Goal: Download file/media: Download file/media

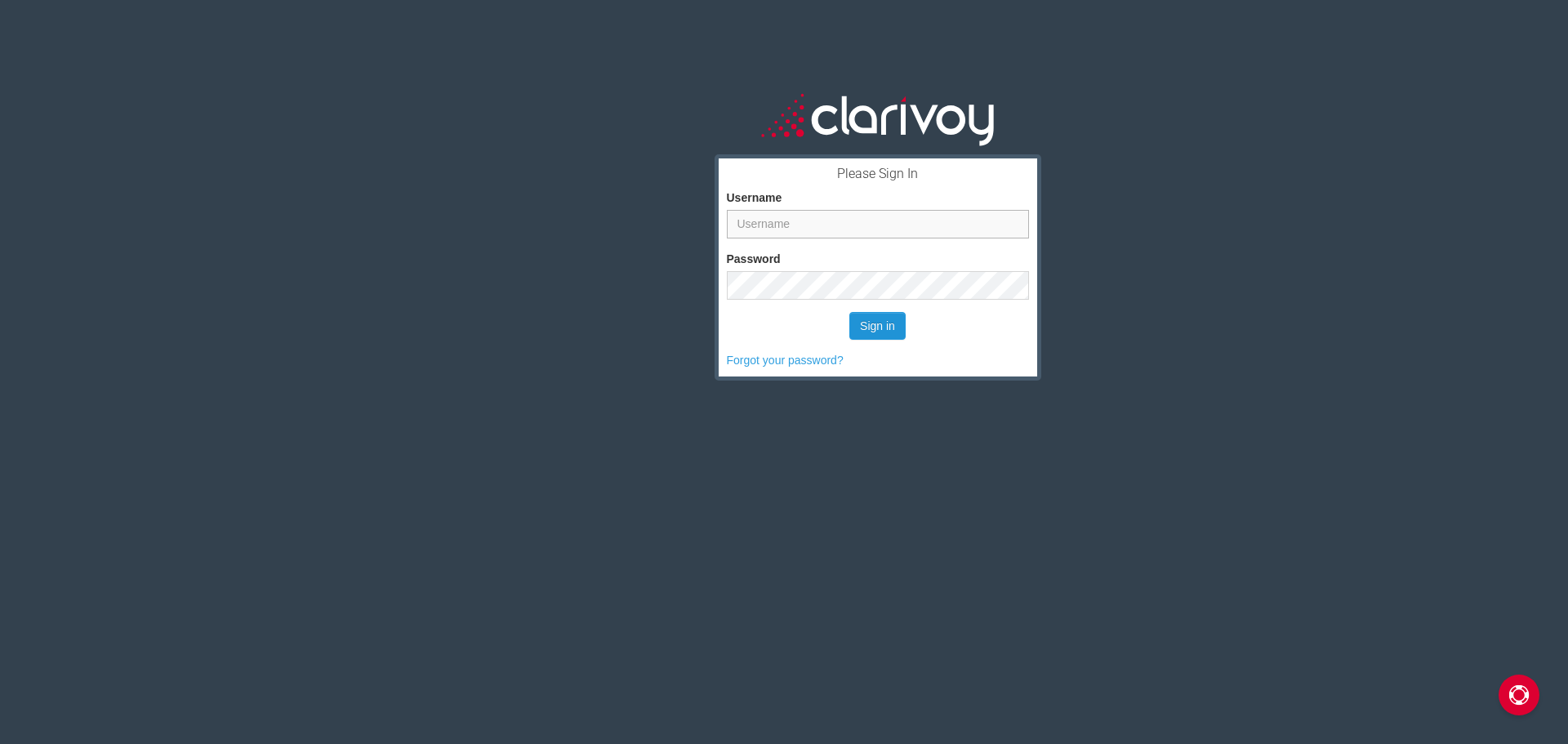
type input "sdeck"
click at [874, 327] on button "Sign in" at bounding box center [877, 326] width 56 height 28
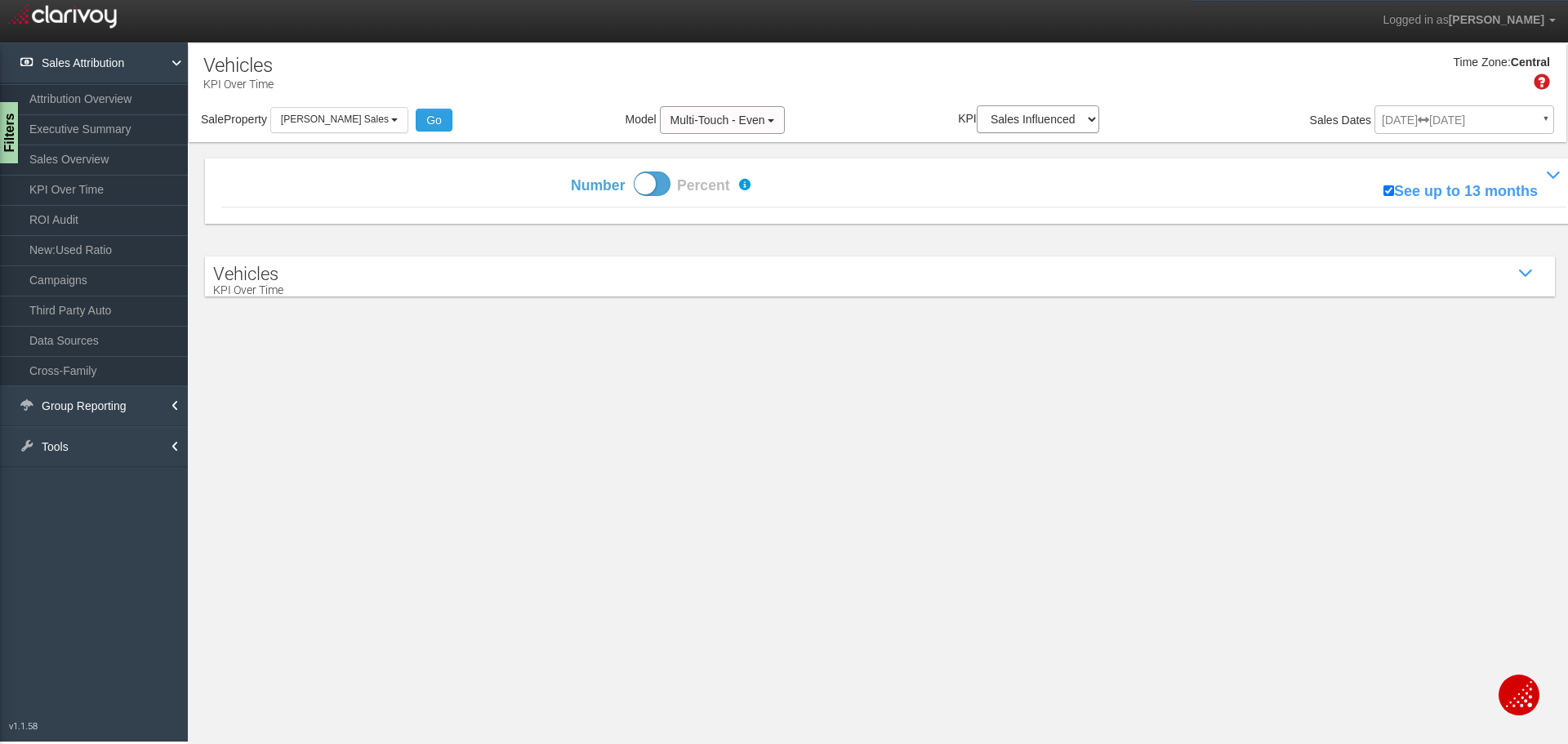
click at [1424, 121] on div "[DATE] [DATE] ▼ Comparing to: mm/dd/yyyy - mm/dd/yyyy Date Range: Custom [DATE]…" at bounding box center [1464, 123] width 179 height 29
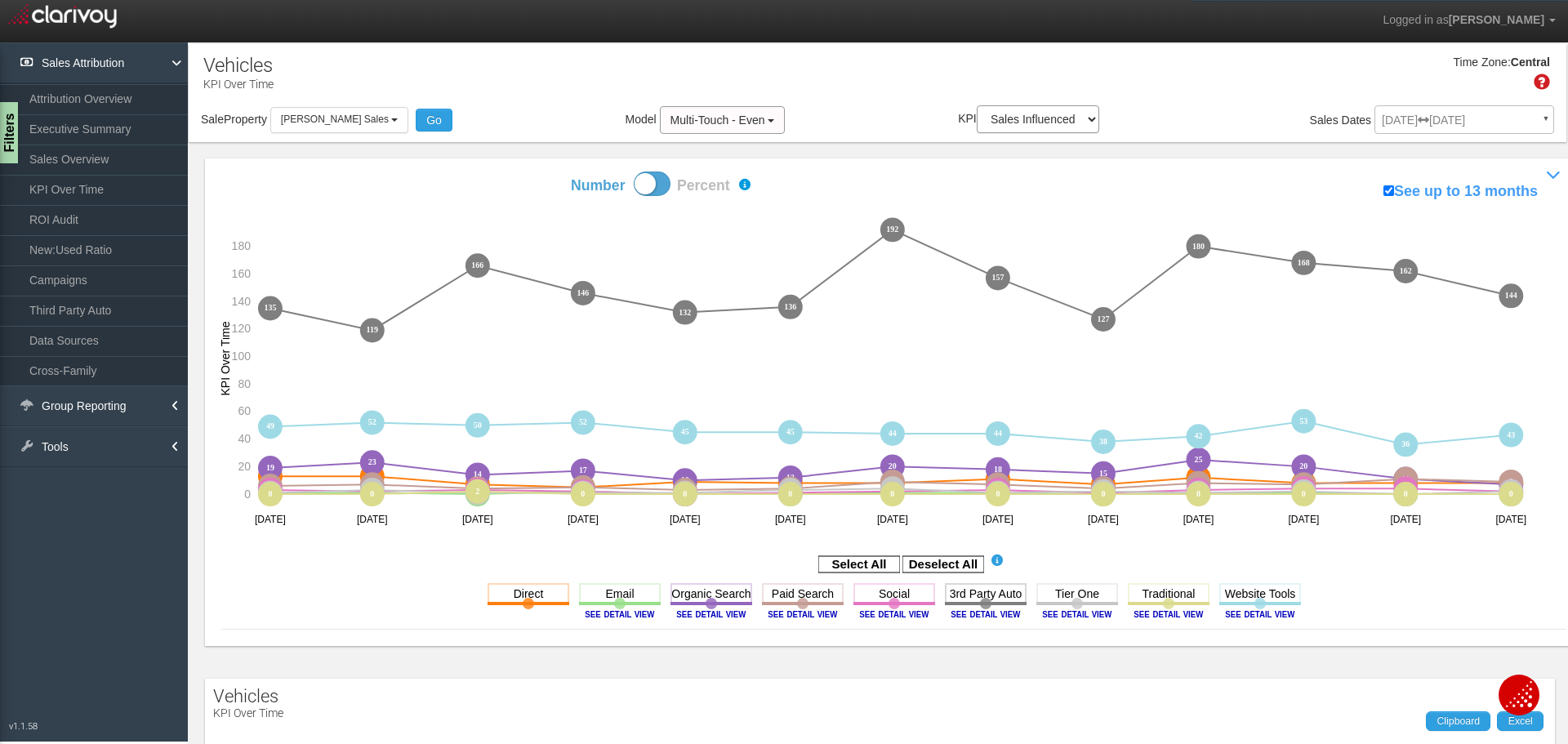
click at [1526, 125] on div "[DATE] [DATE] ▼ Comparing to: mm/dd/yyyy - mm/dd/yyyy Date Range: Custom [DATE]…" at bounding box center [1464, 123] width 179 height 29
click at [67, 224] on link "ROI Audit" at bounding box center [93, 220] width 188 height 30
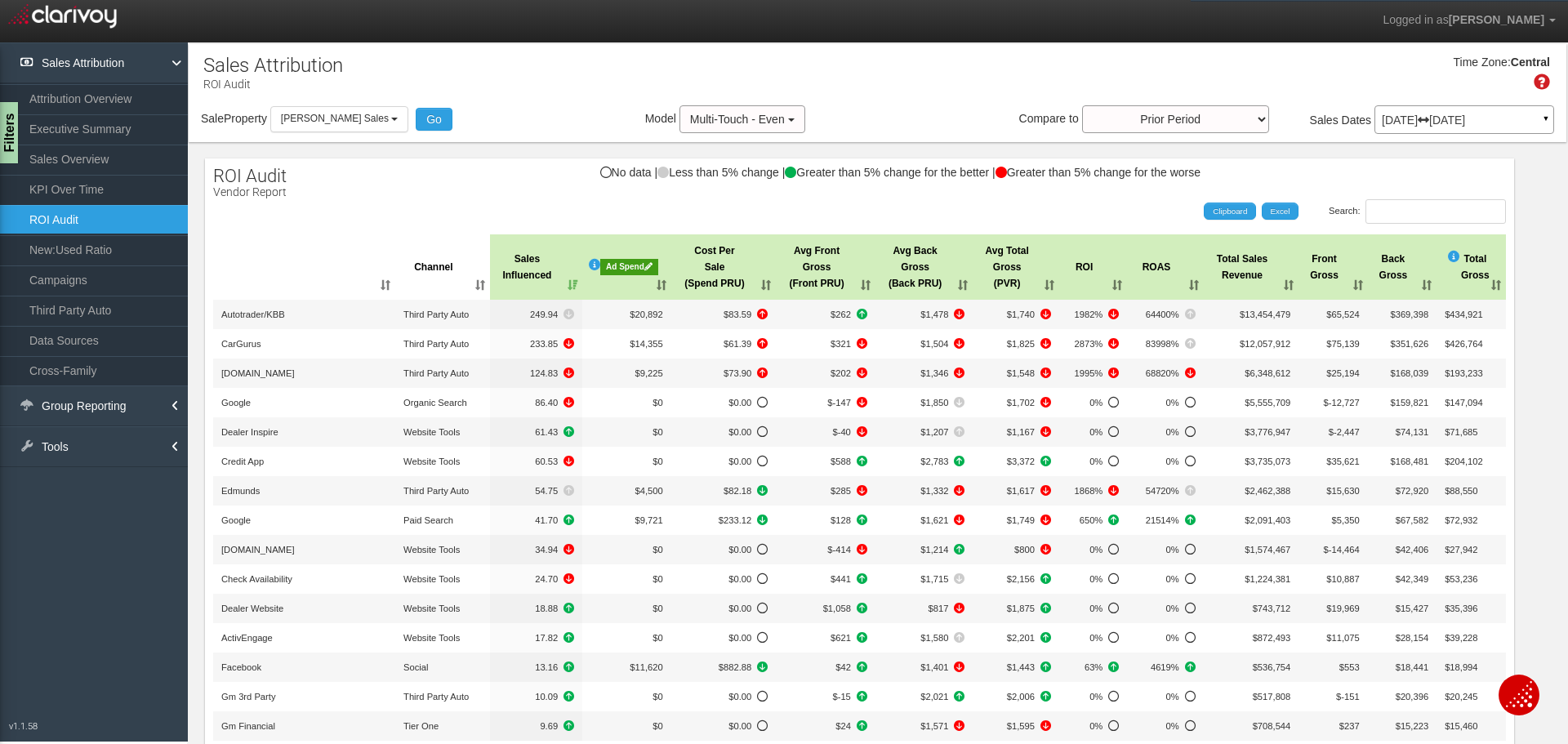
click at [1489, 132] on div "[DATE] [DATE] ▼" at bounding box center [1464, 120] width 179 height 29
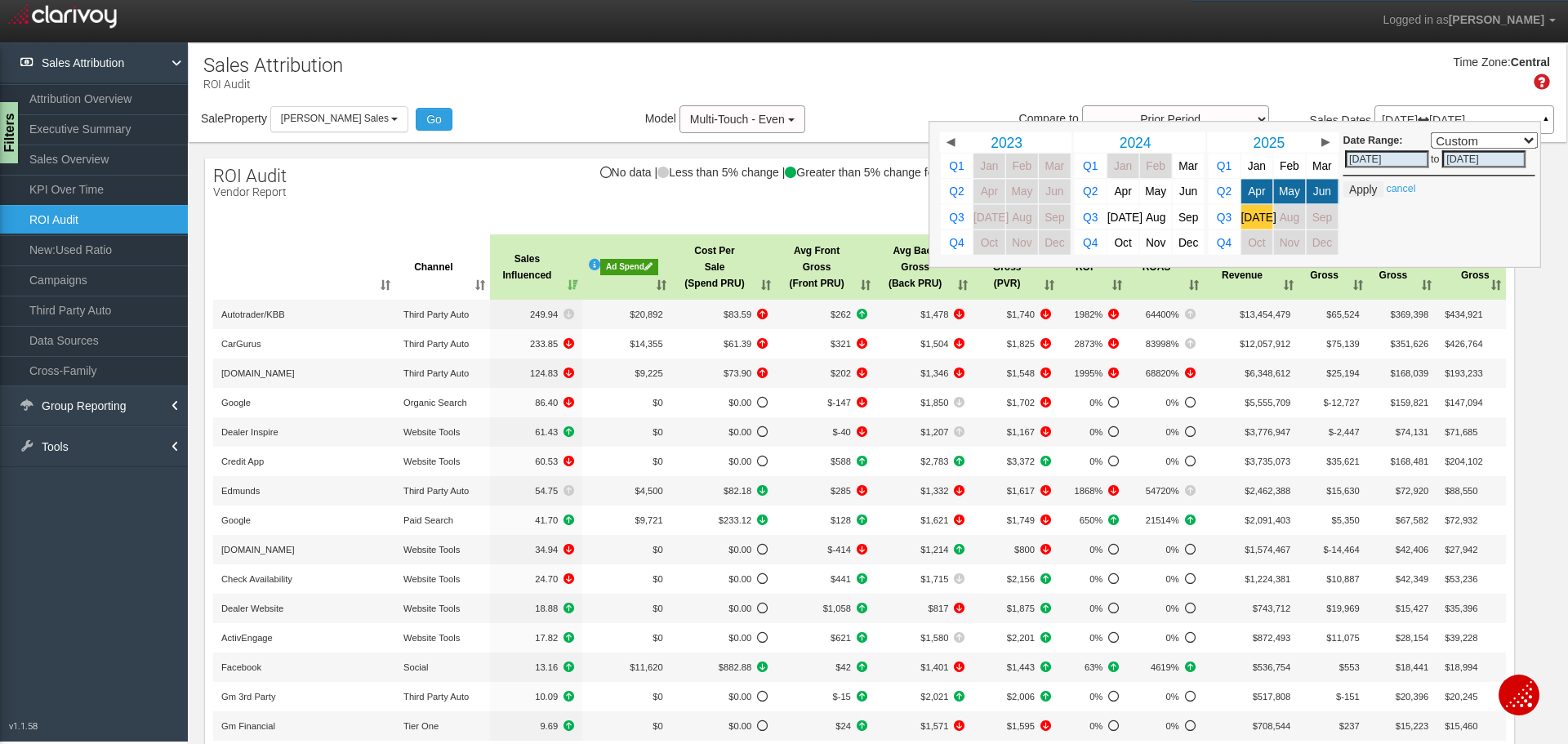
click at [1247, 220] on span "[DATE]" at bounding box center [1259, 217] width 35 height 13
select select ","
type input "[DATE]"
click at [1355, 188] on button "Apply" at bounding box center [1364, 189] width 40 height 16
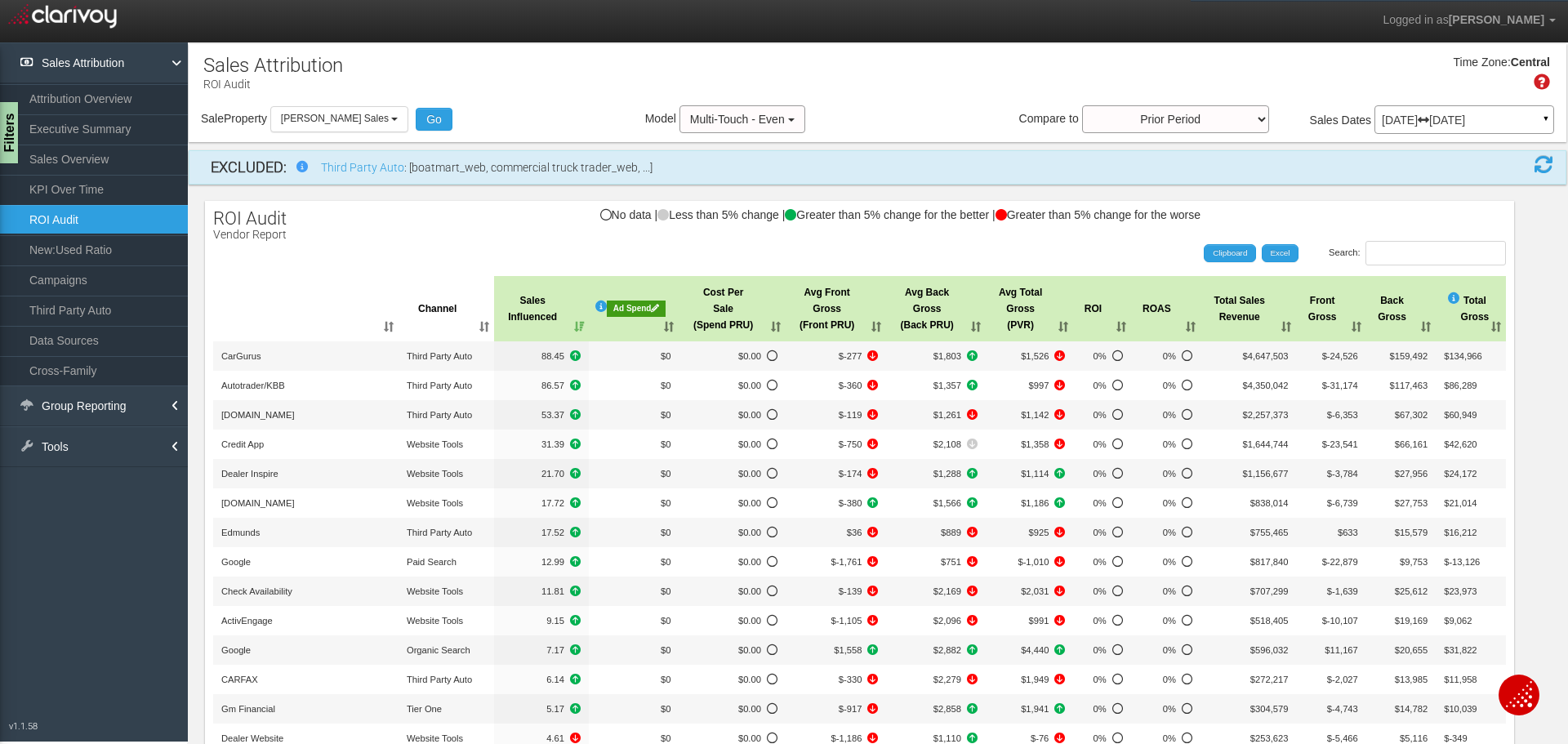
click at [639, 313] on div "Ad Spend" at bounding box center [635, 308] width 59 height 16
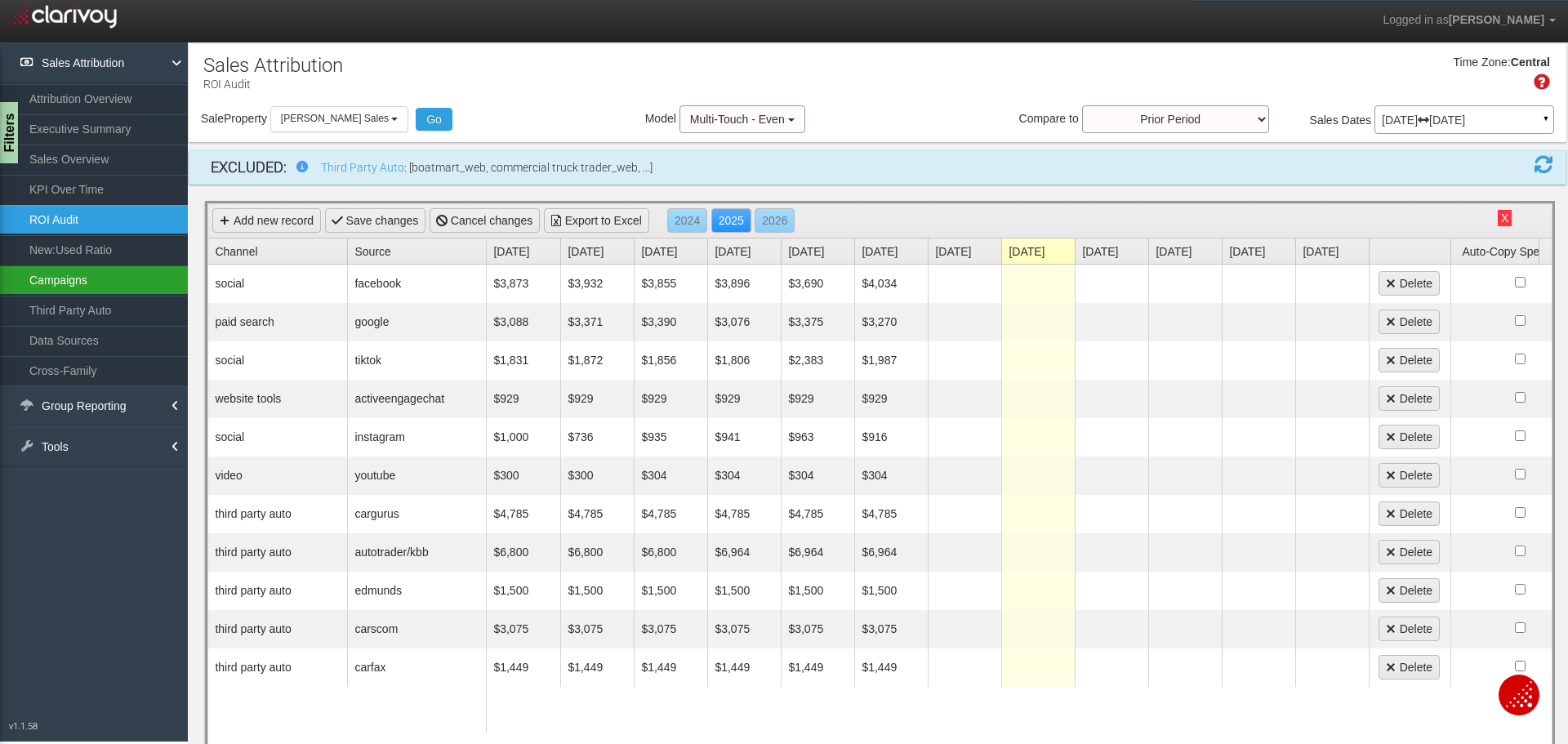
click at [90, 291] on link "Campaigns" at bounding box center [93, 279] width 188 height 30
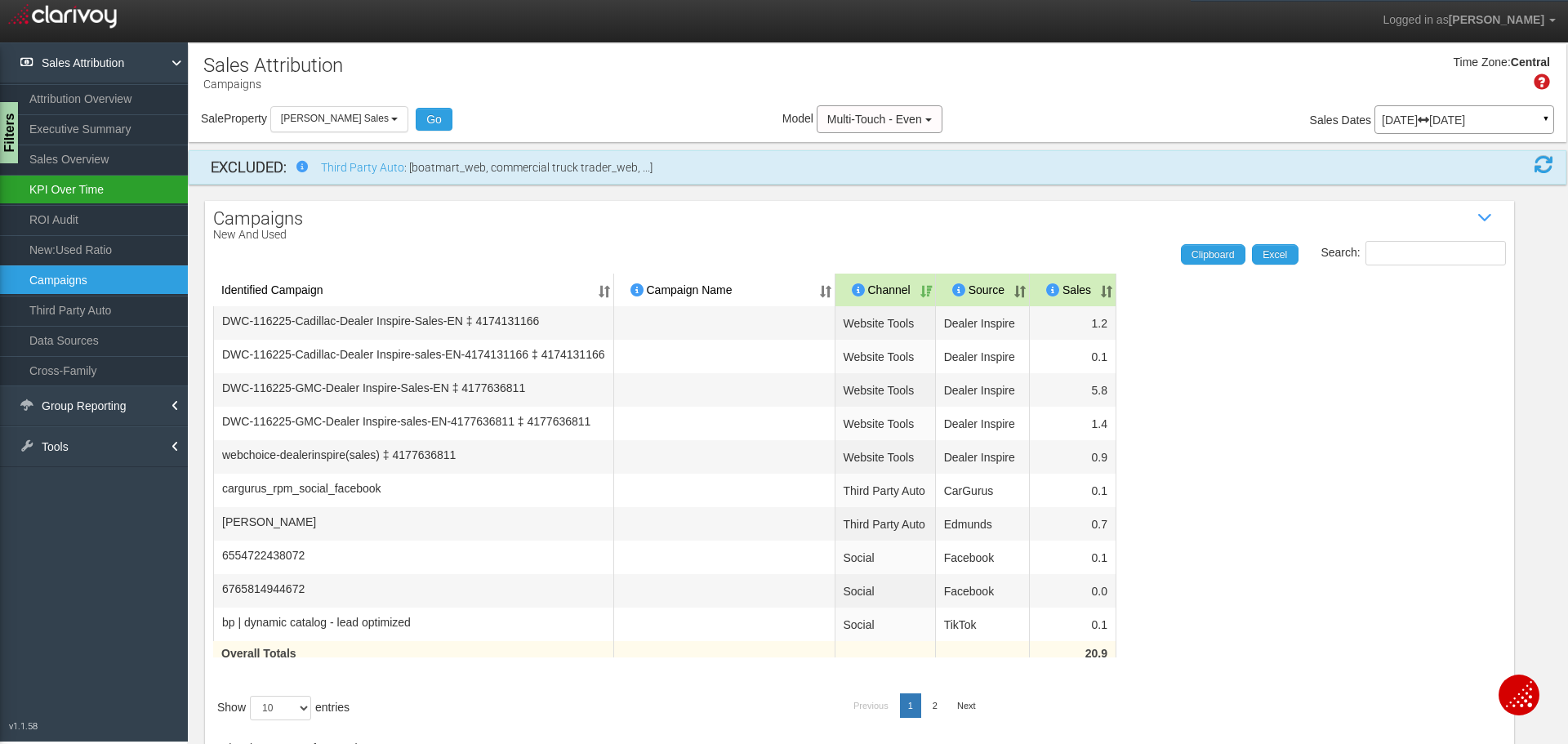
click at [80, 202] on link "KPI Over Time" at bounding box center [93, 189] width 188 height 30
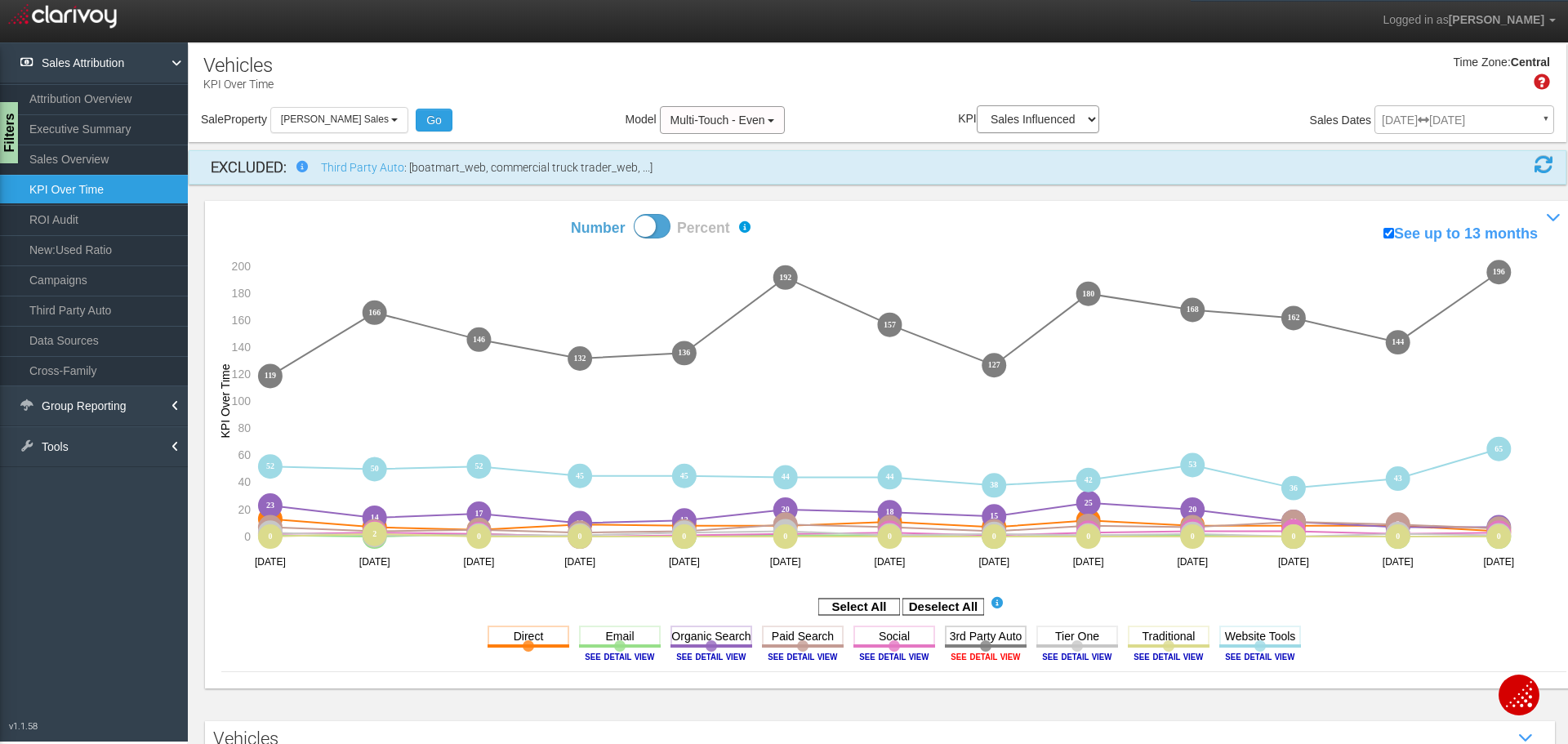
click at [971, 660] on image at bounding box center [985, 656] width 73 height 10
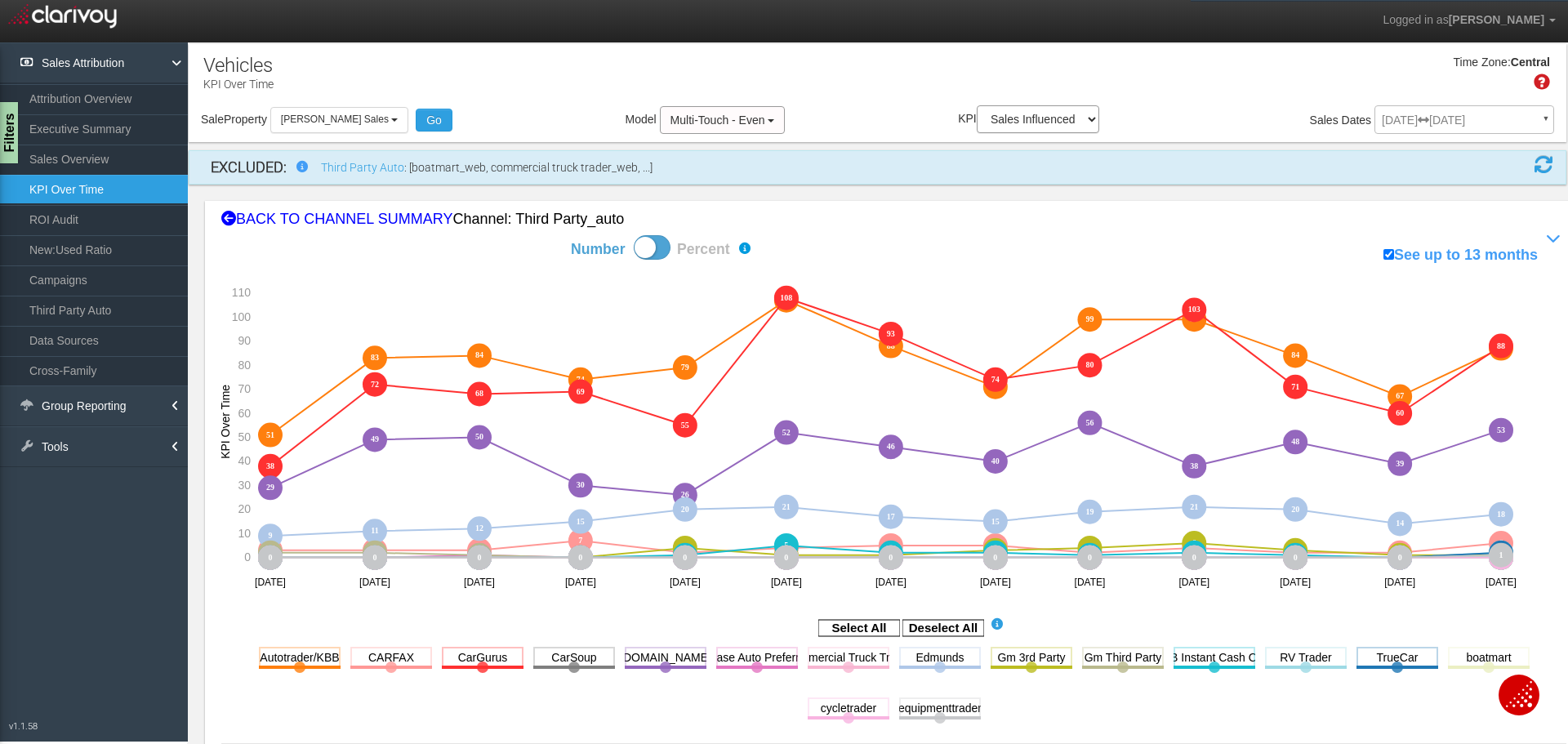
click at [562, 670] on icon "CarSoup Toggle this line chart on/off View this Channel's Sources bar chart" at bounding box center [573, 667] width 82 height 40
click at [563, 660] on rect at bounding box center [573, 656] width 82 height 20
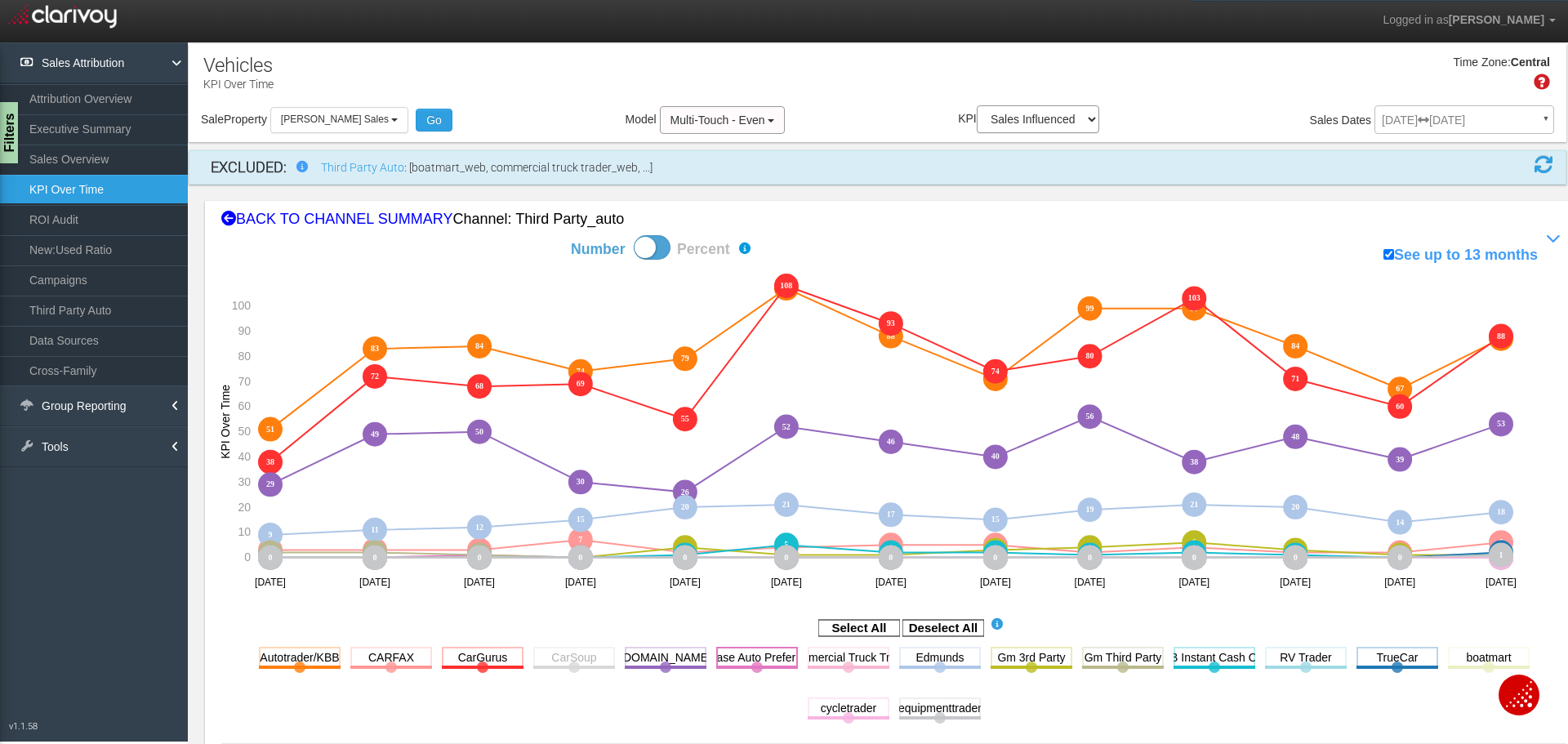
click at [739, 661] on rect at bounding box center [757, 656] width 82 height 20
click at [843, 660] on rect at bounding box center [848, 656] width 82 height 20
drag, startPoint x: 861, startPoint y: 713, endPoint x: 901, endPoint y: 714, distance: 40.0
click at [861, 713] on rect at bounding box center [848, 707] width 82 height 20
click at [936, 714] on rect at bounding box center [940, 707] width 82 height 20
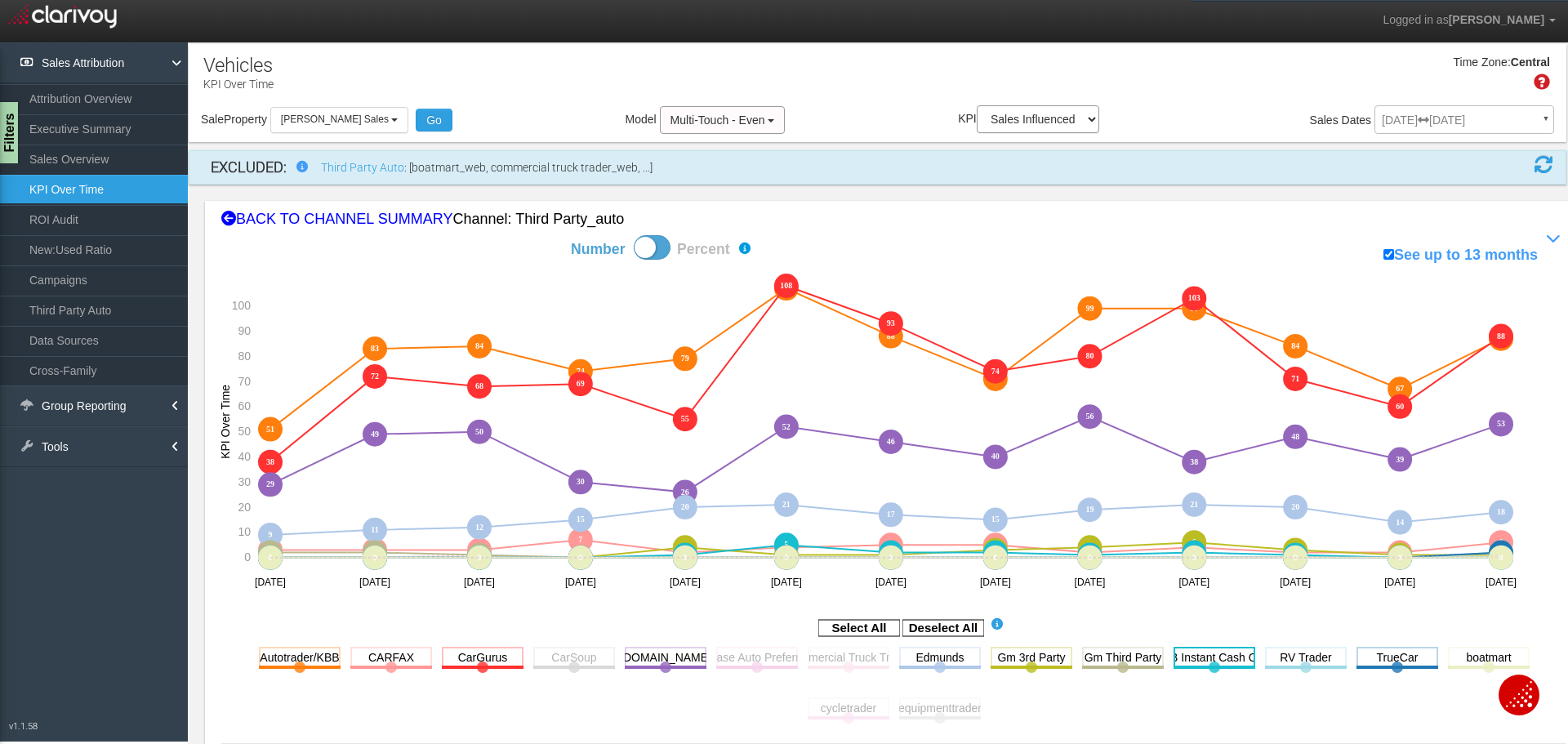
click at [1229, 656] on rect at bounding box center [1213, 656] width 82 height 20
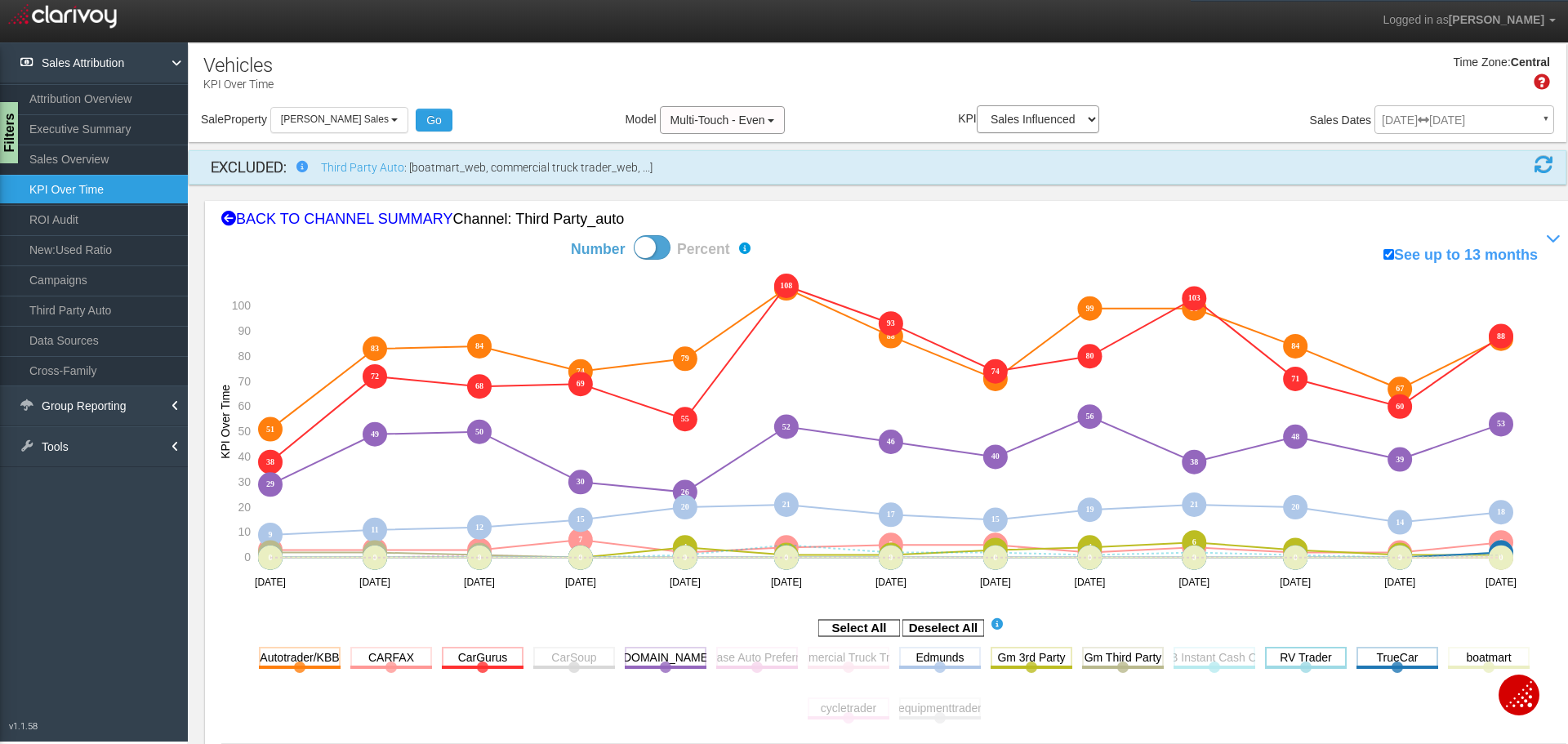
drag, startPoint x: 1301, startPoint y: 660, endPoint x: 1311, endPoint y: 660, distance: 10.0
click at [1302, 660] on rect at bounding box center [1305, 656] width 82 height 20
click at [1393, 662] on rect at bounding box center [1396, 656] width 82 height 20
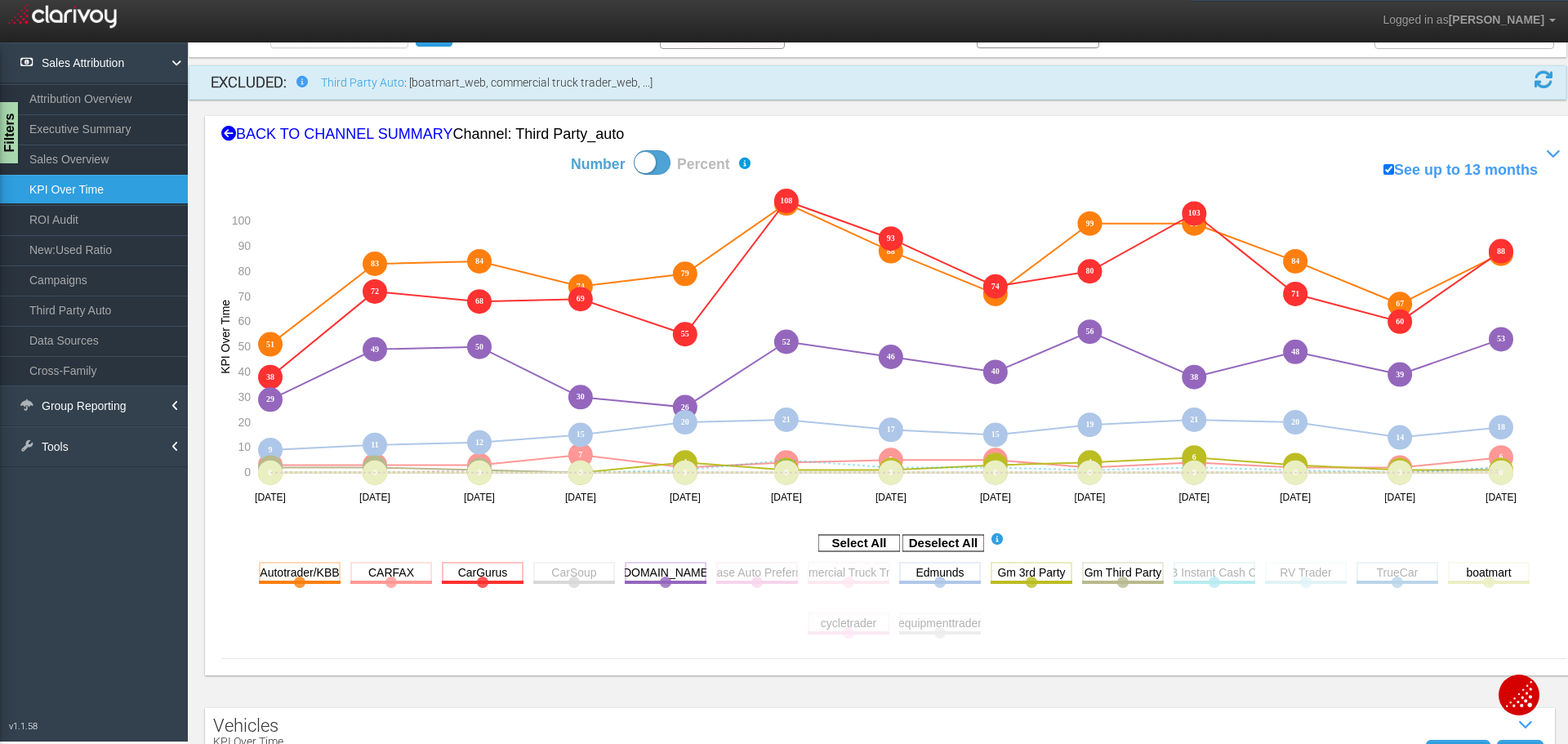
scroll to position [245, 0]
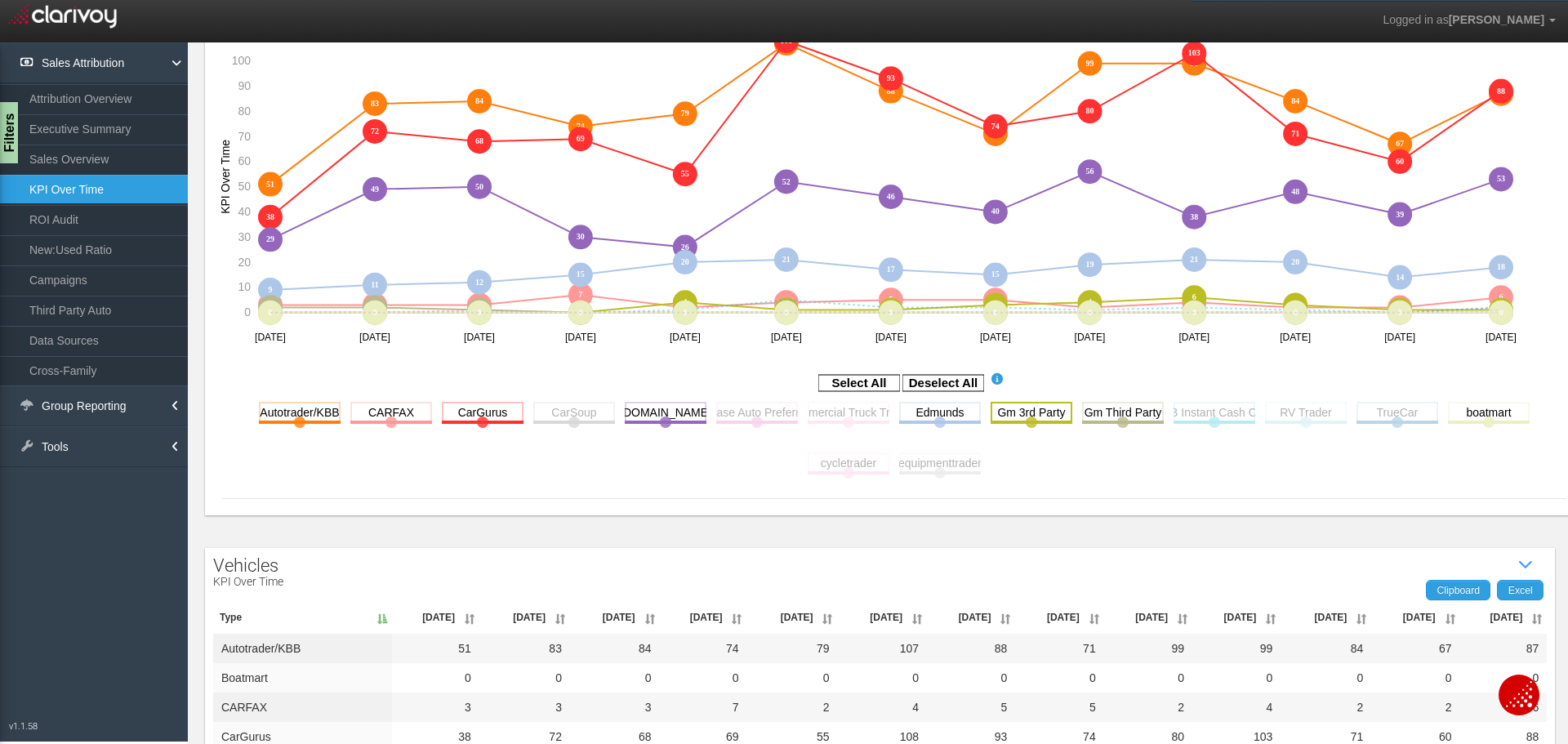
click at [1026, 422] on rect at bounding box center [1031, 412] width 82 height 20
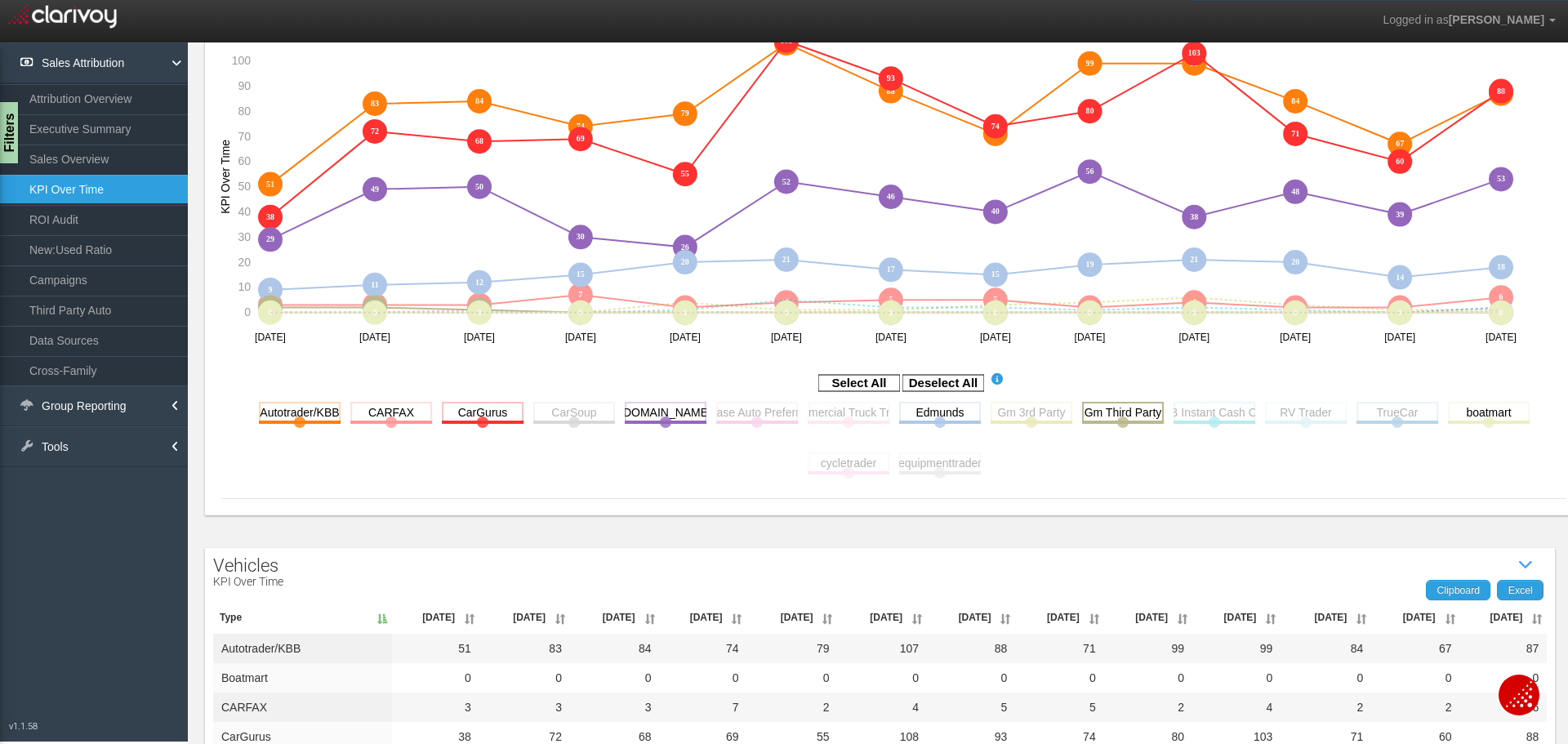
click at [1113, 415] on rect at bounding box center [1123, 412] width 82 height 20
click at [1046, 415] on rect at bounding box center [1031, 412] width 82 height 20
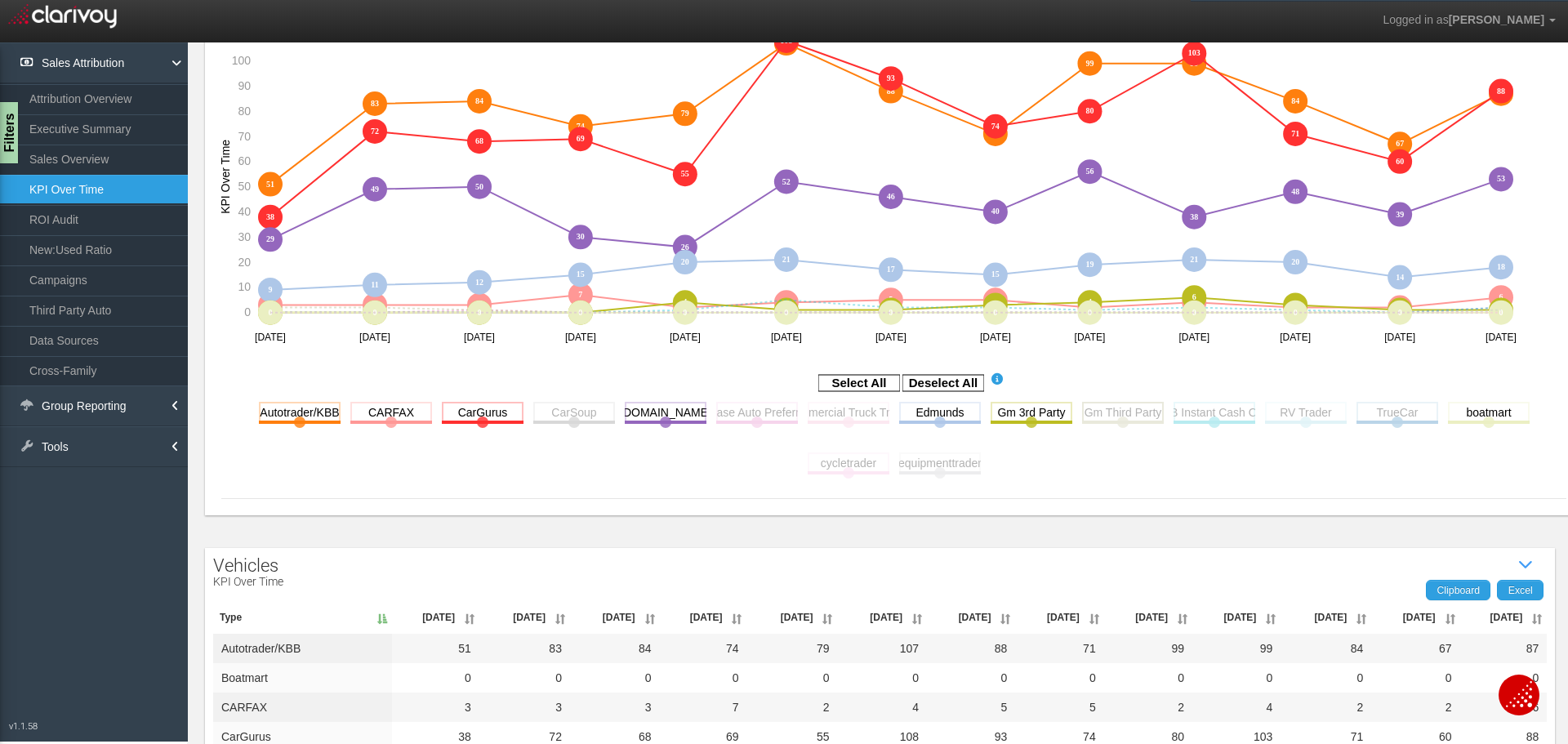
click at [1110, 415] on rect at bounding box center [1123, 412] width 82 height 20
click at [1040, 418] on rect at bounding box center [1031, 412] width 82 height 20
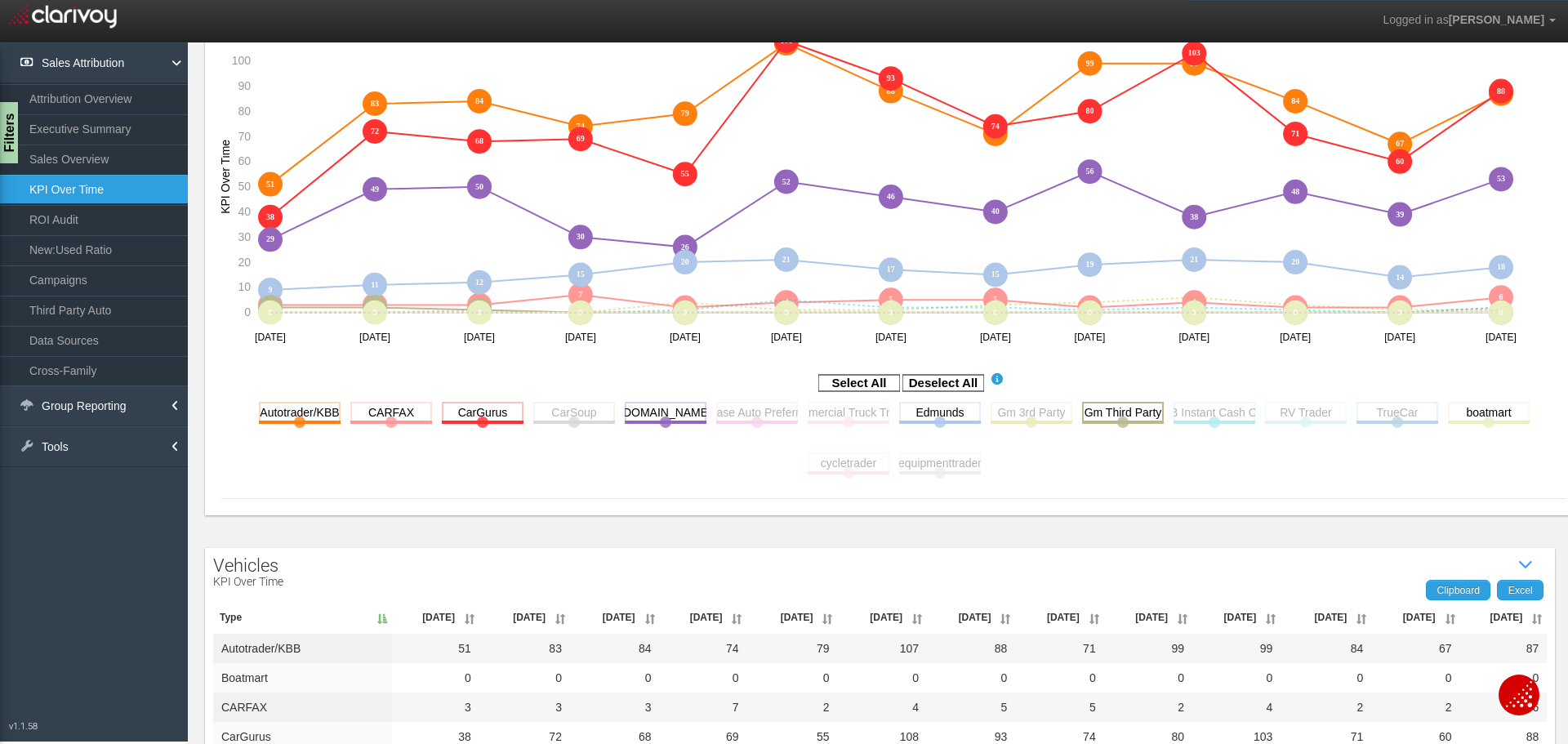
click at [1141, 419] on rect at bounding box center [1123, 412] width 82 height 20
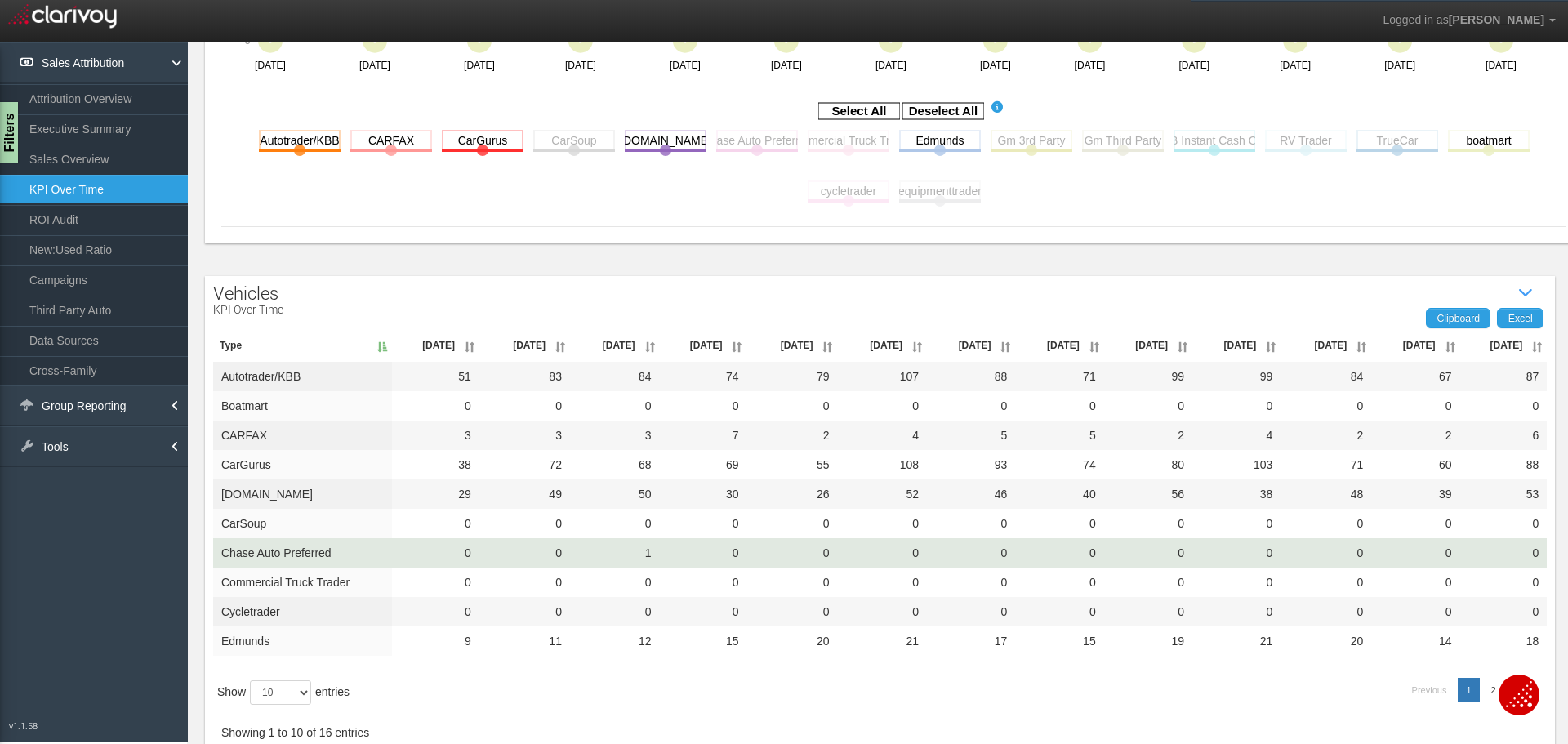
scroll to position [531, 0]
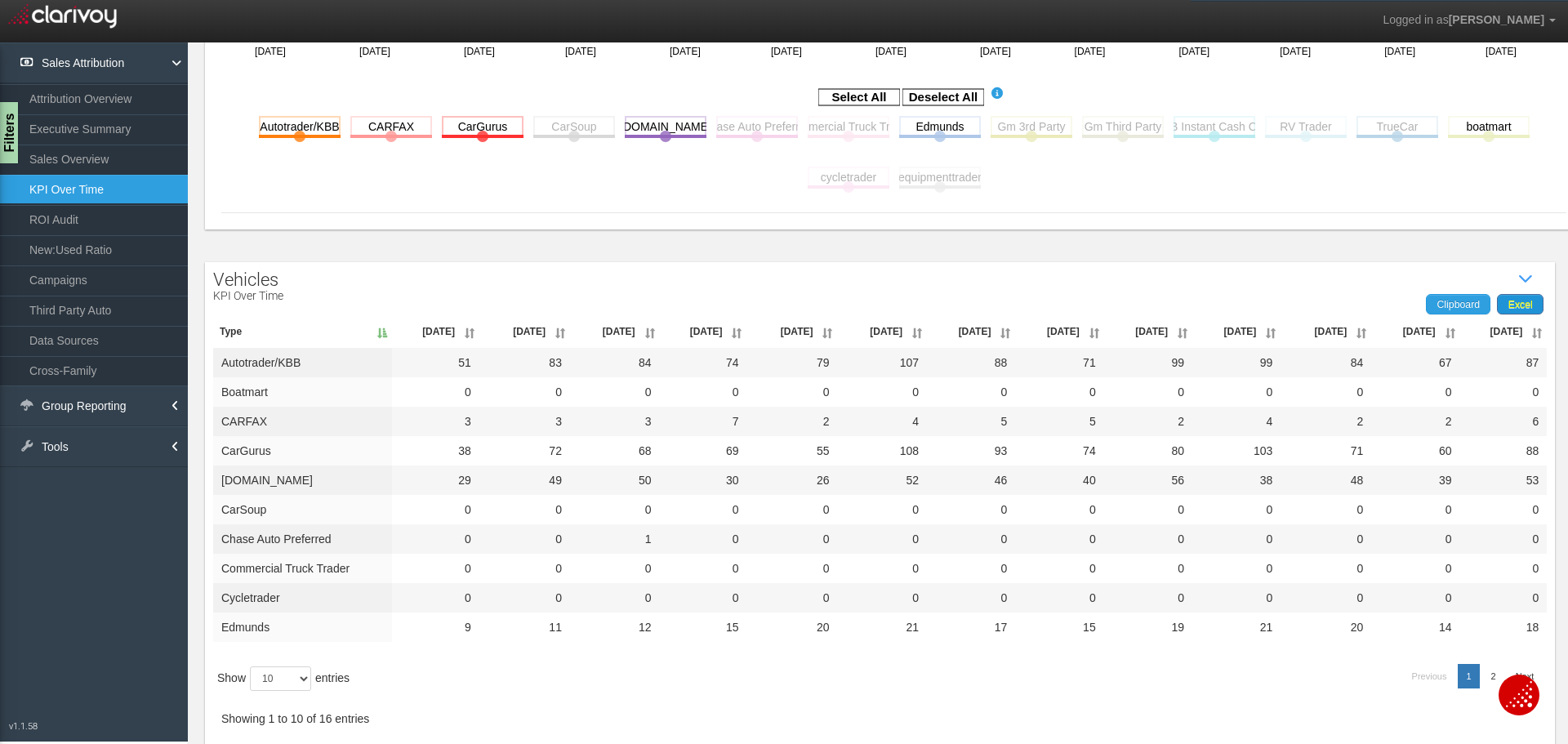
click at [1508, 306] on span "Excel" at bounding box center [1520, 305] width 24 height 12
click at [89, 340] on link "Data Sources" at bounding box center [93, 340] width 188 height 30
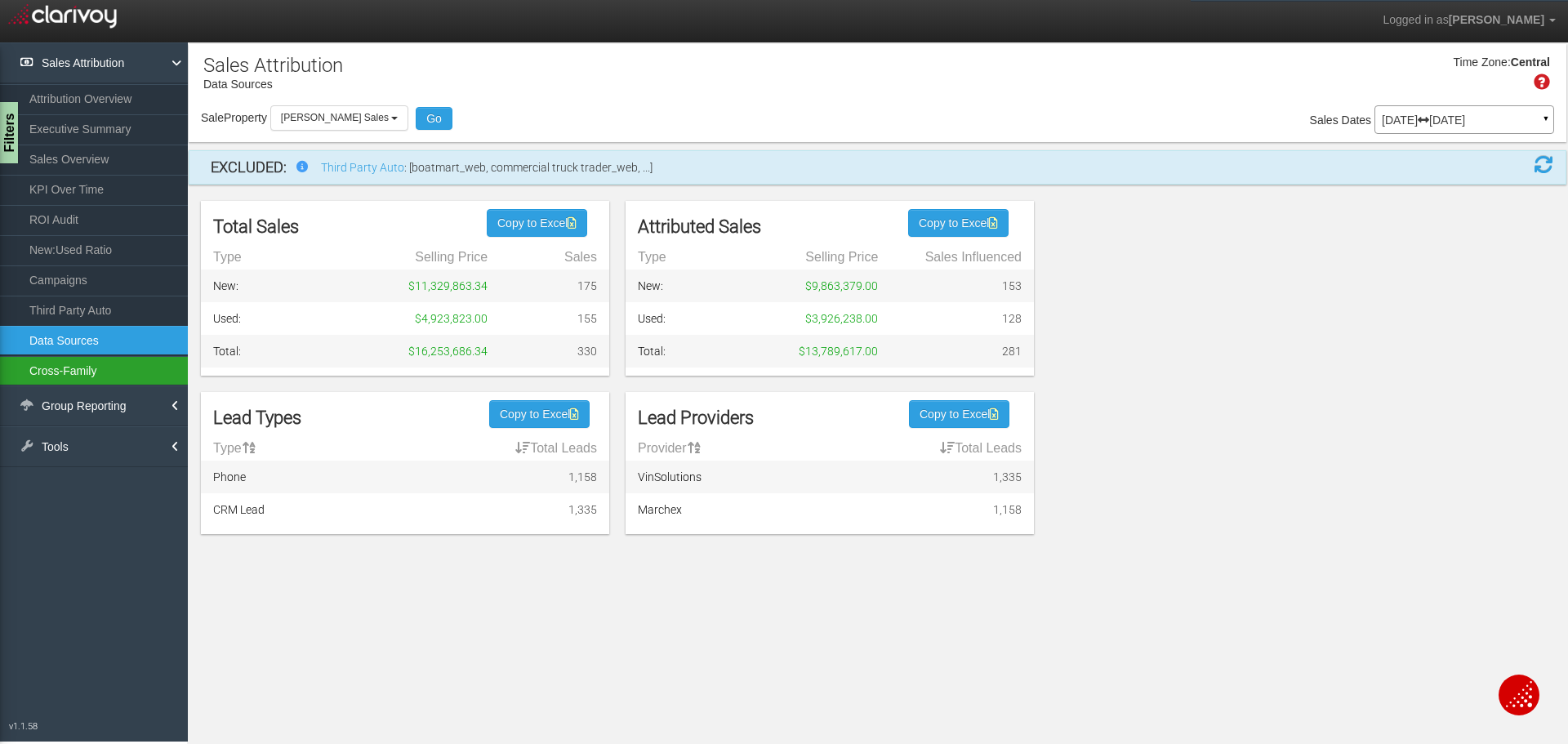
click at [74, 373] on link "Cross-Family" at bounding box center [93, 370] width 188 height 30
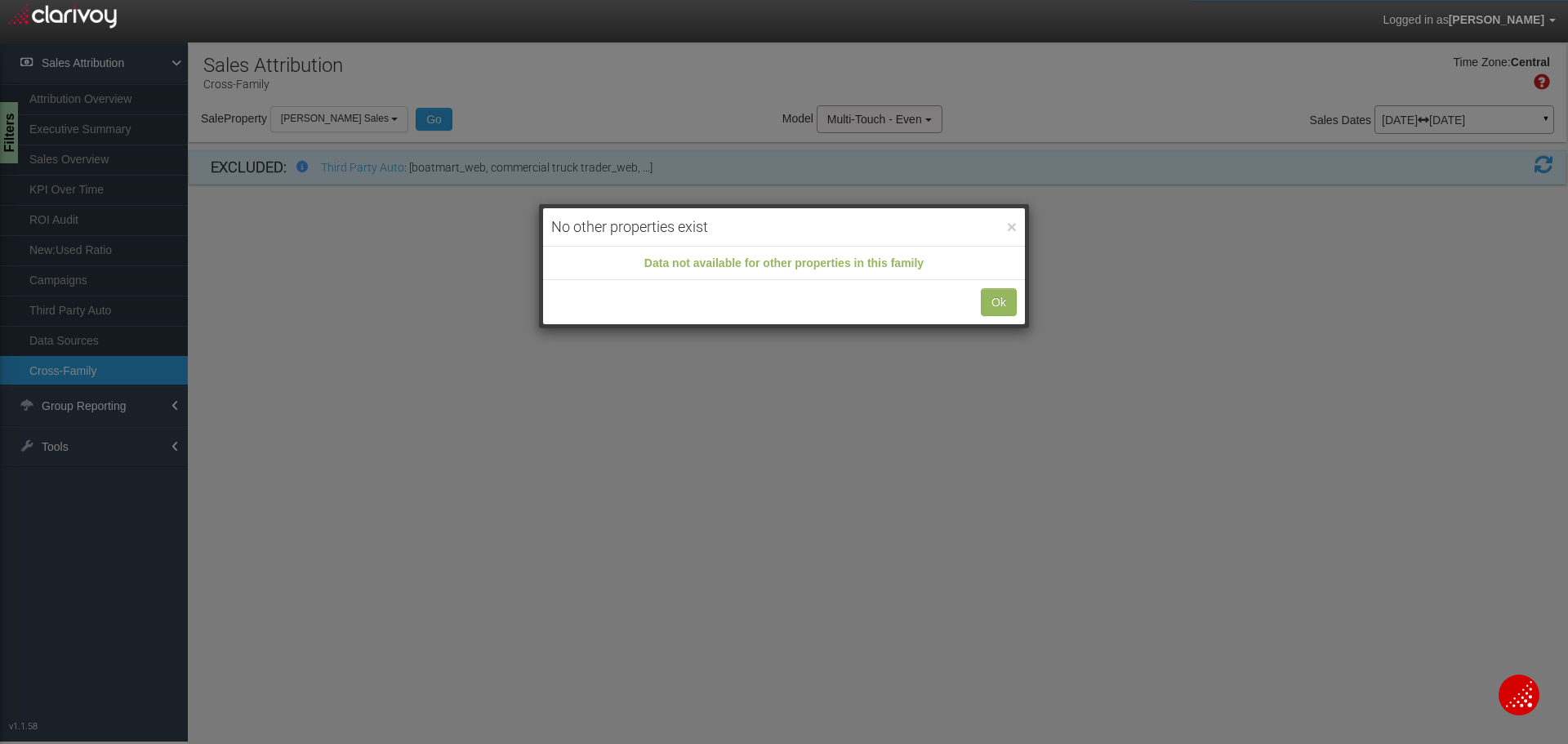
click at [83, 280] on div "× No other properties exist Data not available for other properties in this fam…" at bounding box center [784, 372] width 1568 height 744
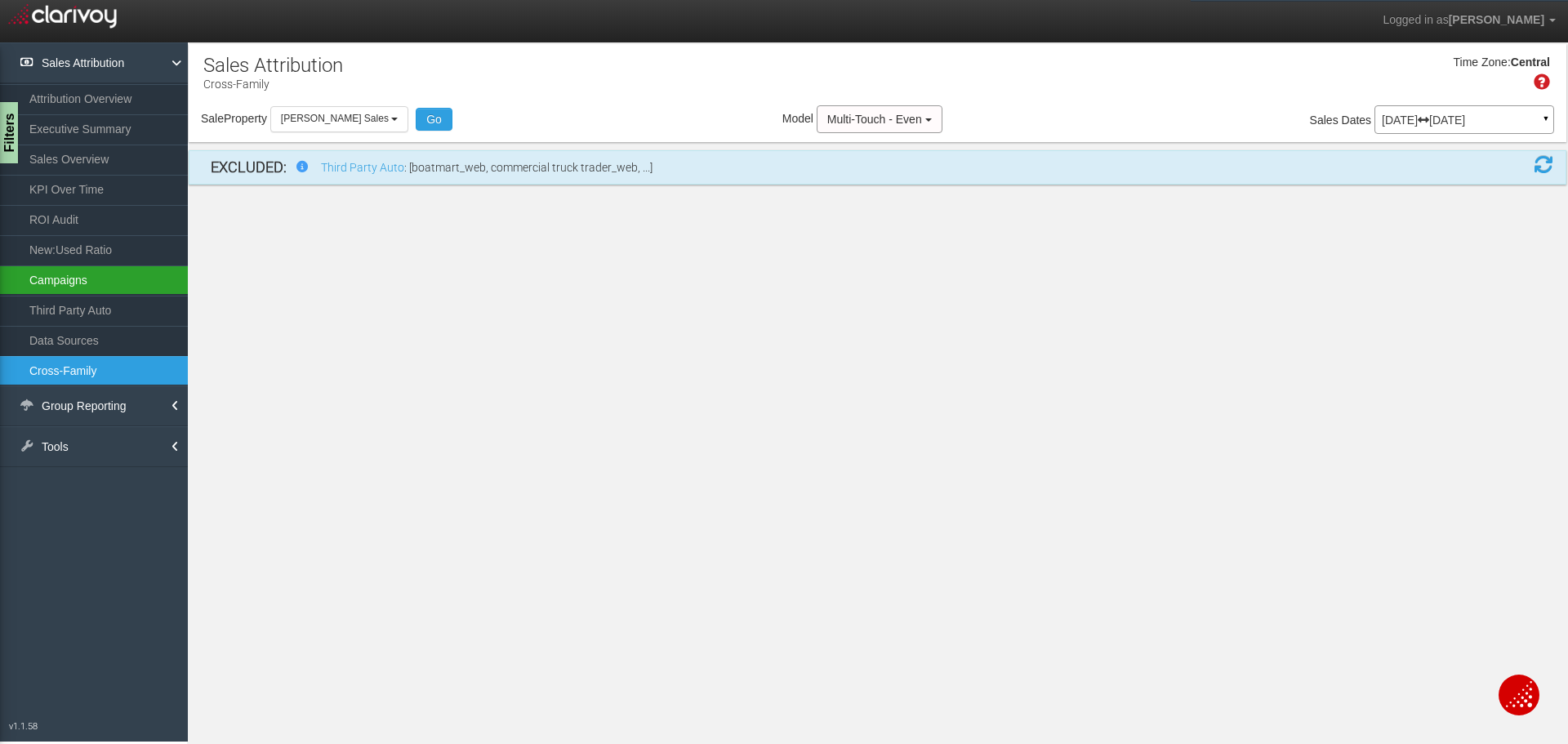
click at [81, 282] on link "Campaigns" at bounding box center [93, 279] width 188 height 30
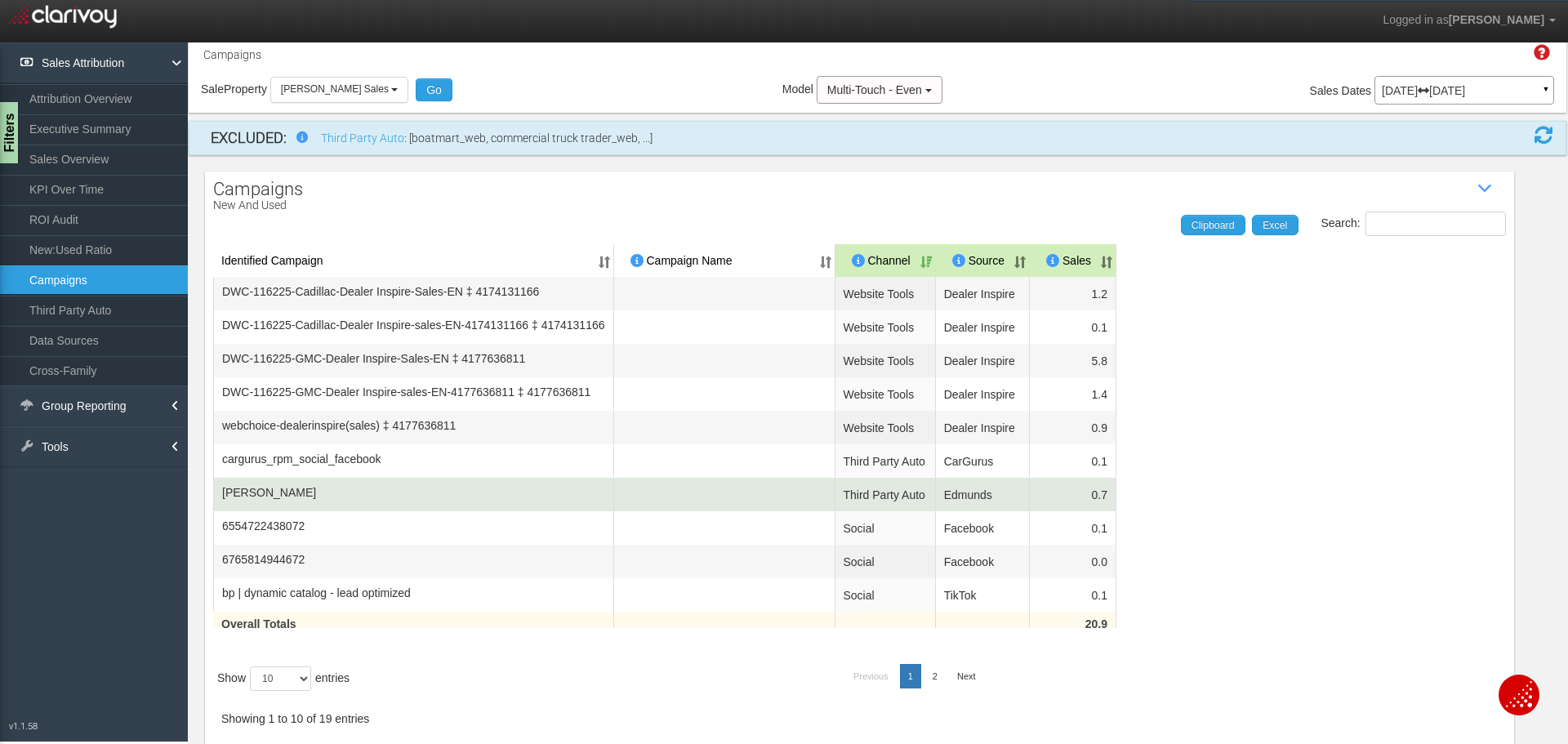
scroll to position [115, 0]
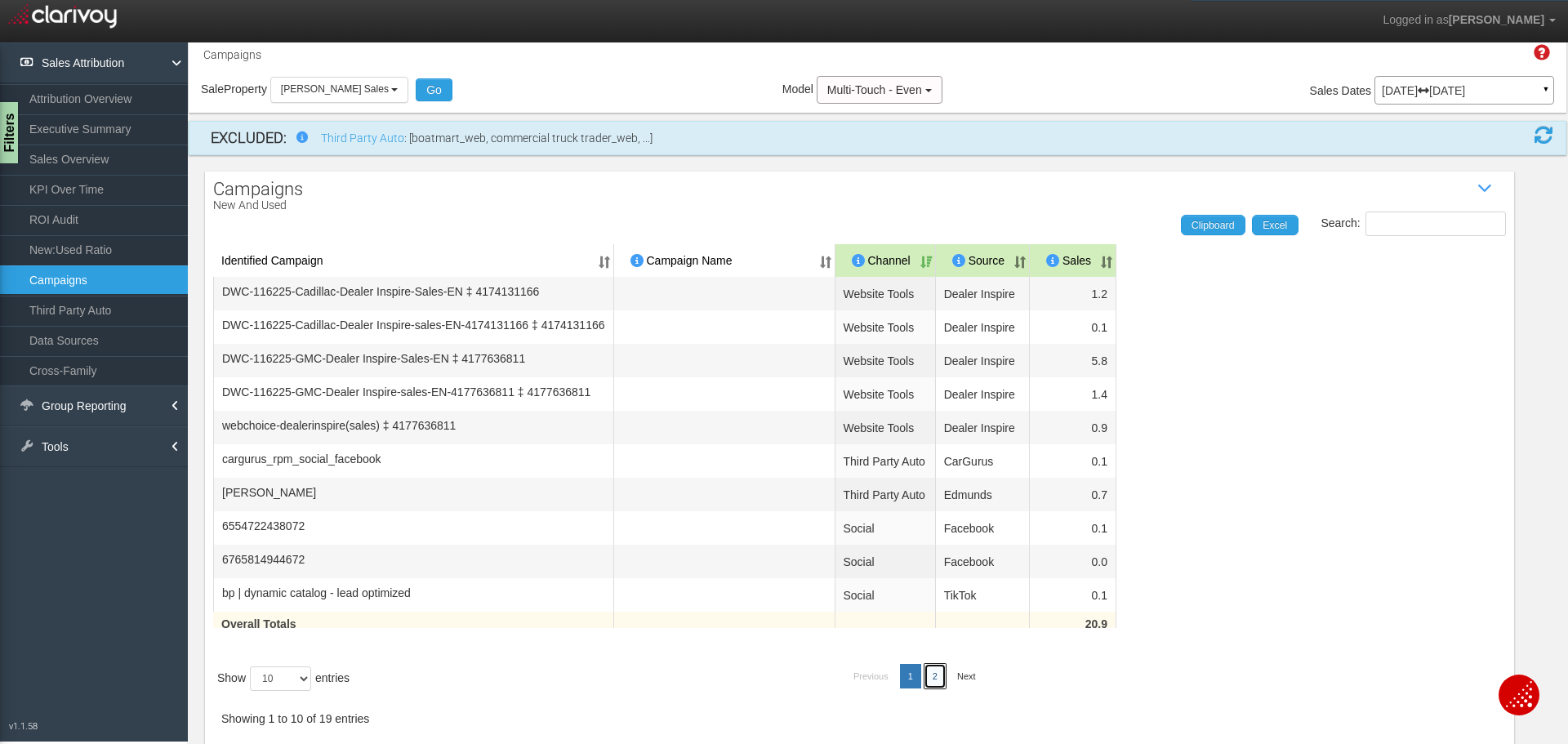
click at [931, 679] on link "2" at bounding box center [935, 676] width 21 height 24
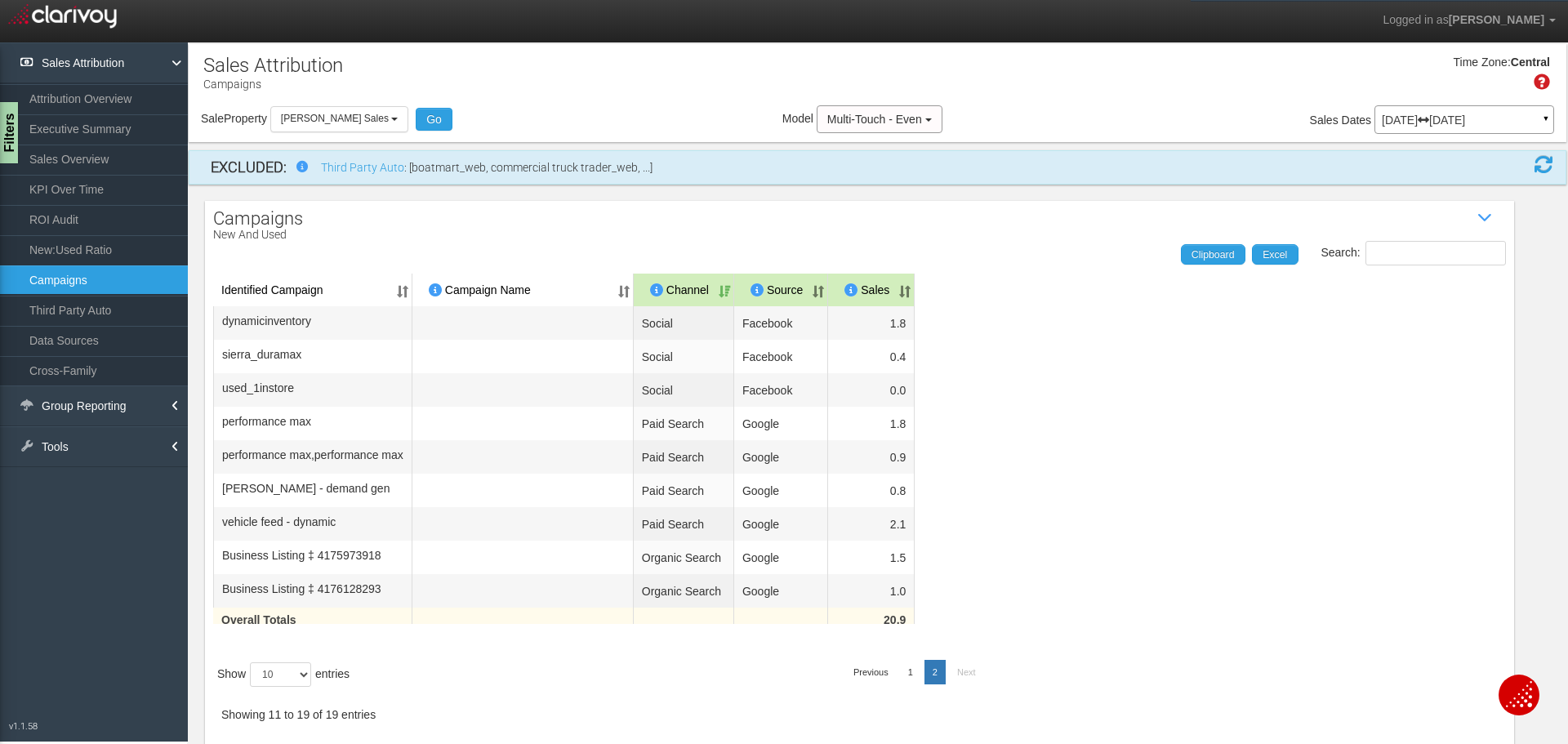
scroll to position [20, 0]
click at [902, 683] on link "1" at bounding box center [911, 672] width 21 height 24
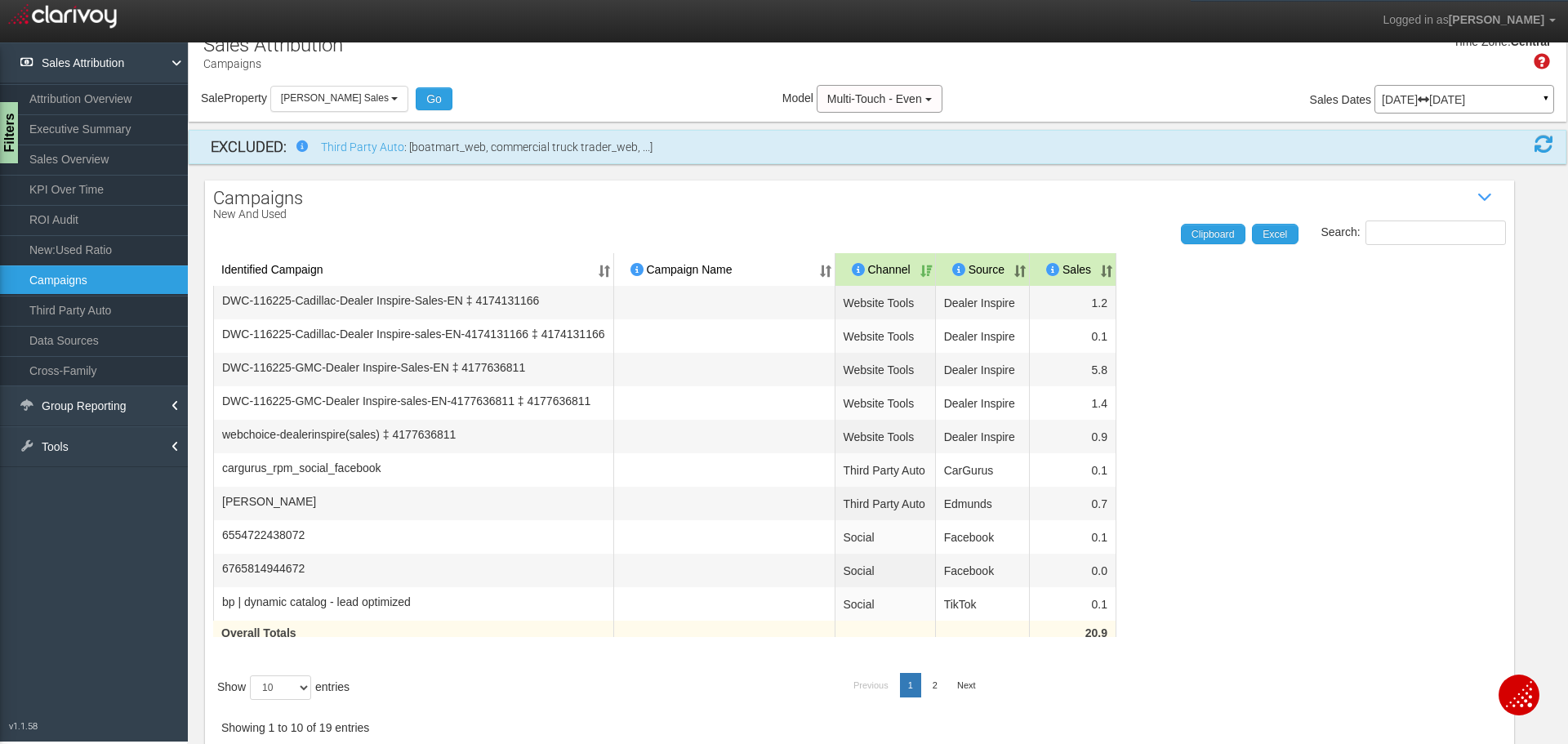
scroll to position [42, 0]
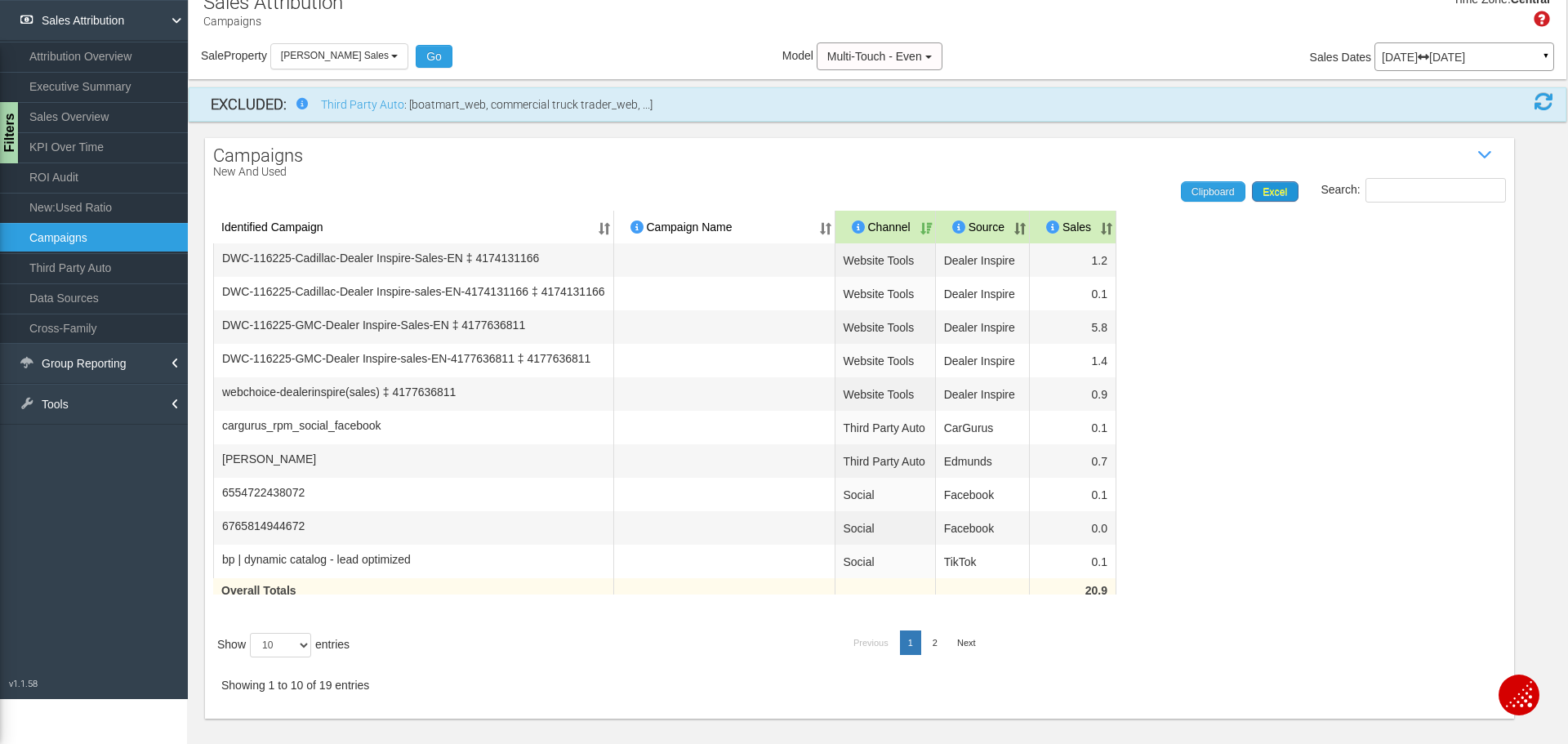
click at [1264, 183] on link "Excel" at bounding box center [1275, 191] width 46 height 19
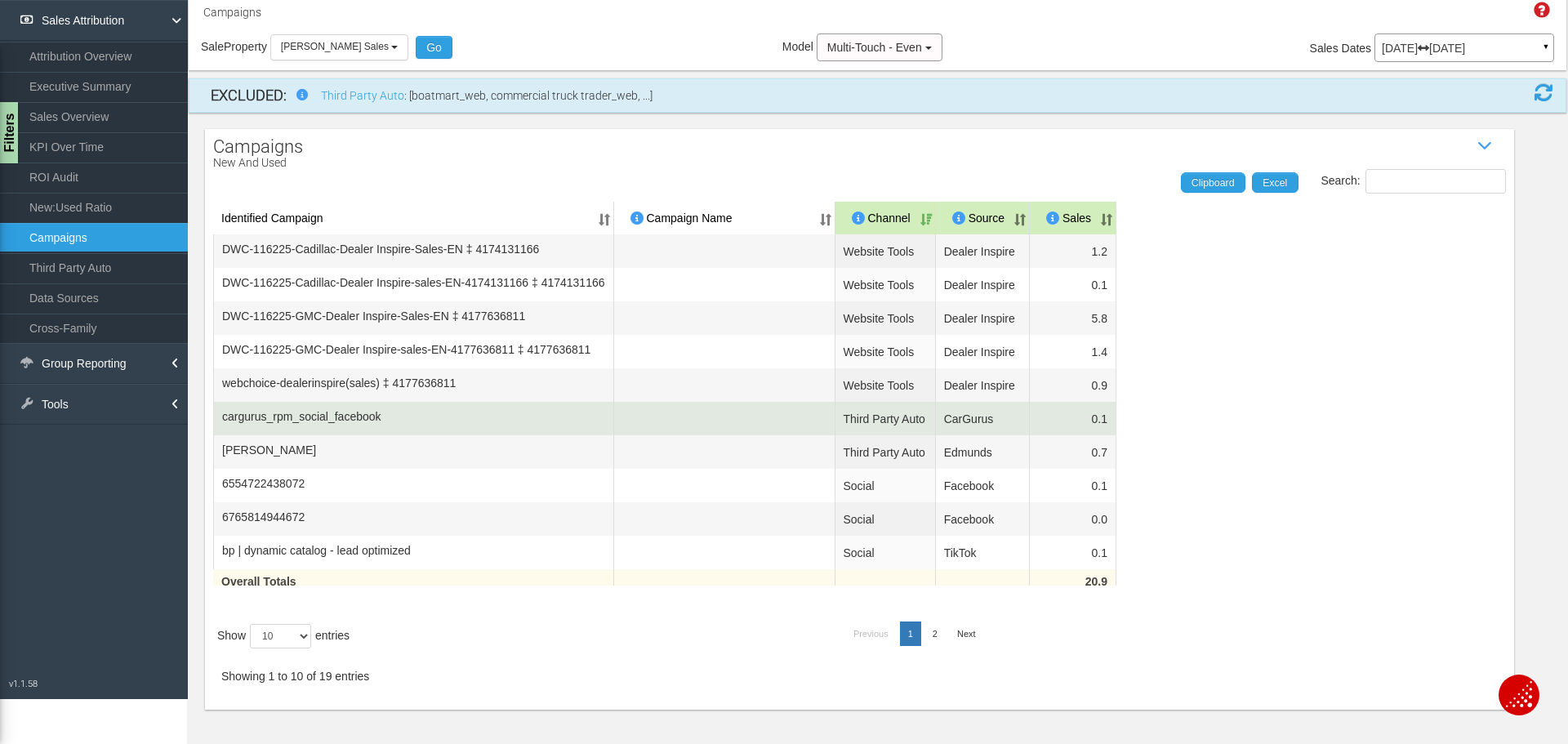
scroll to position [115, 0]
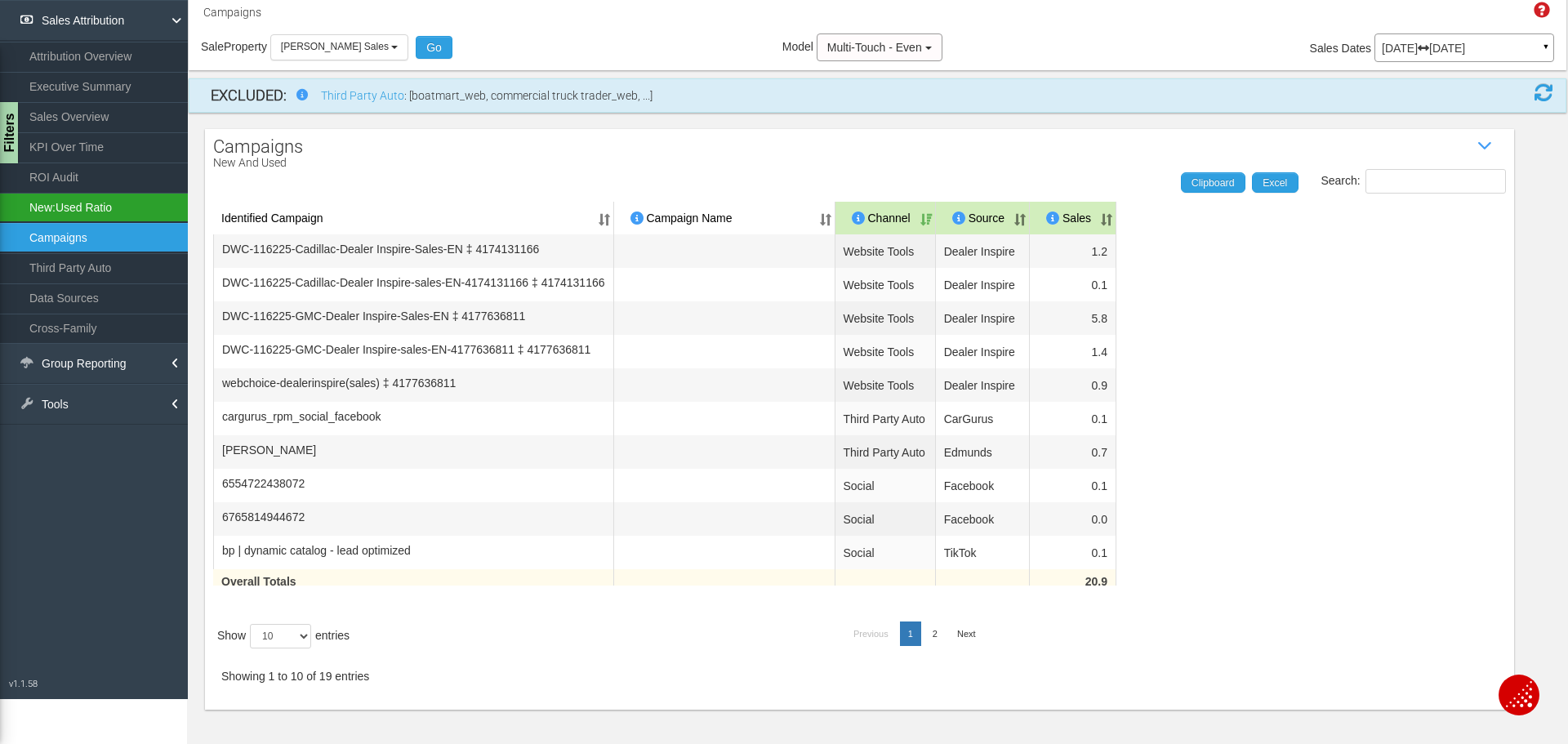
click at [49, 208] on link "New:Used Ratio" at bounding box center [93, 207] width 188 height 30
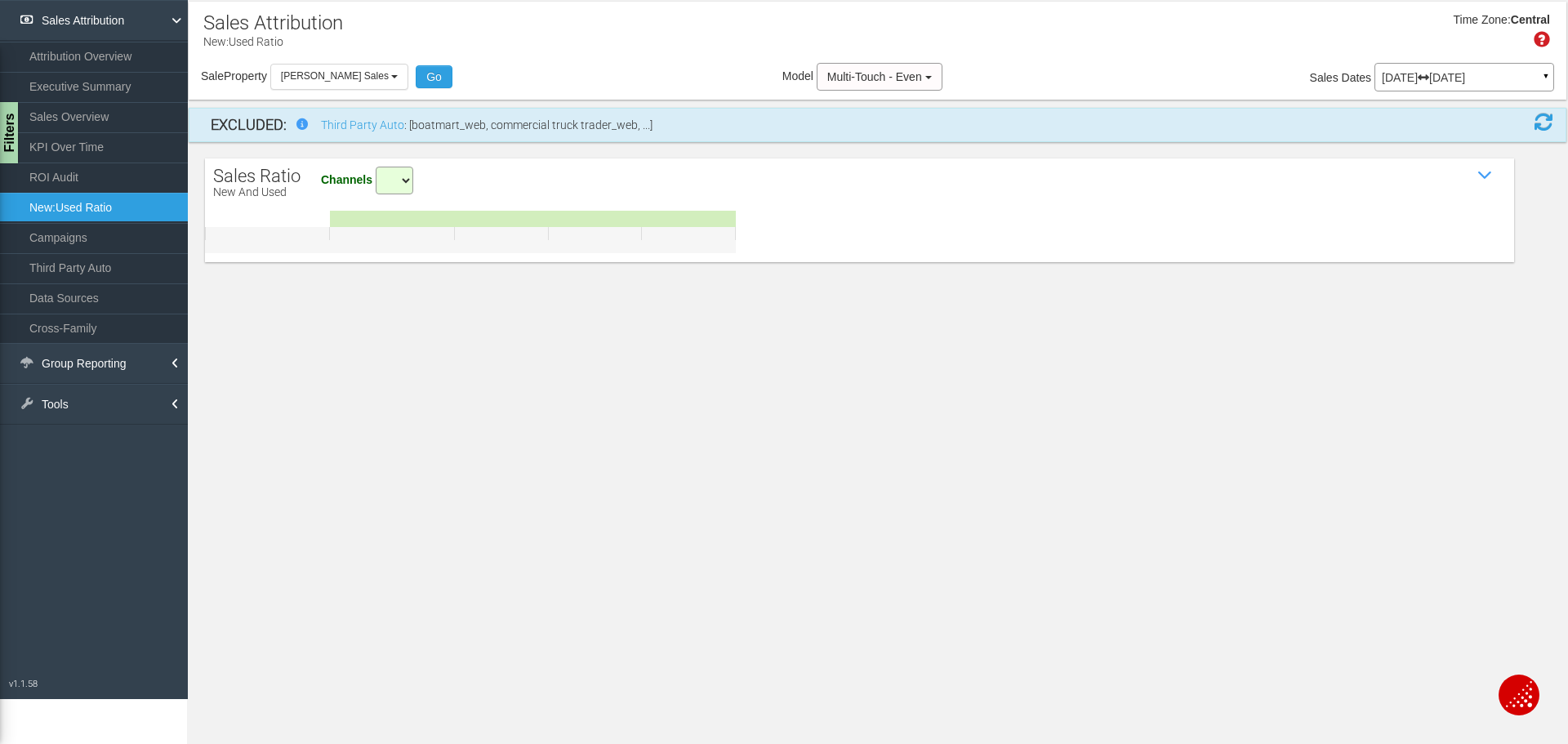
select select "all"
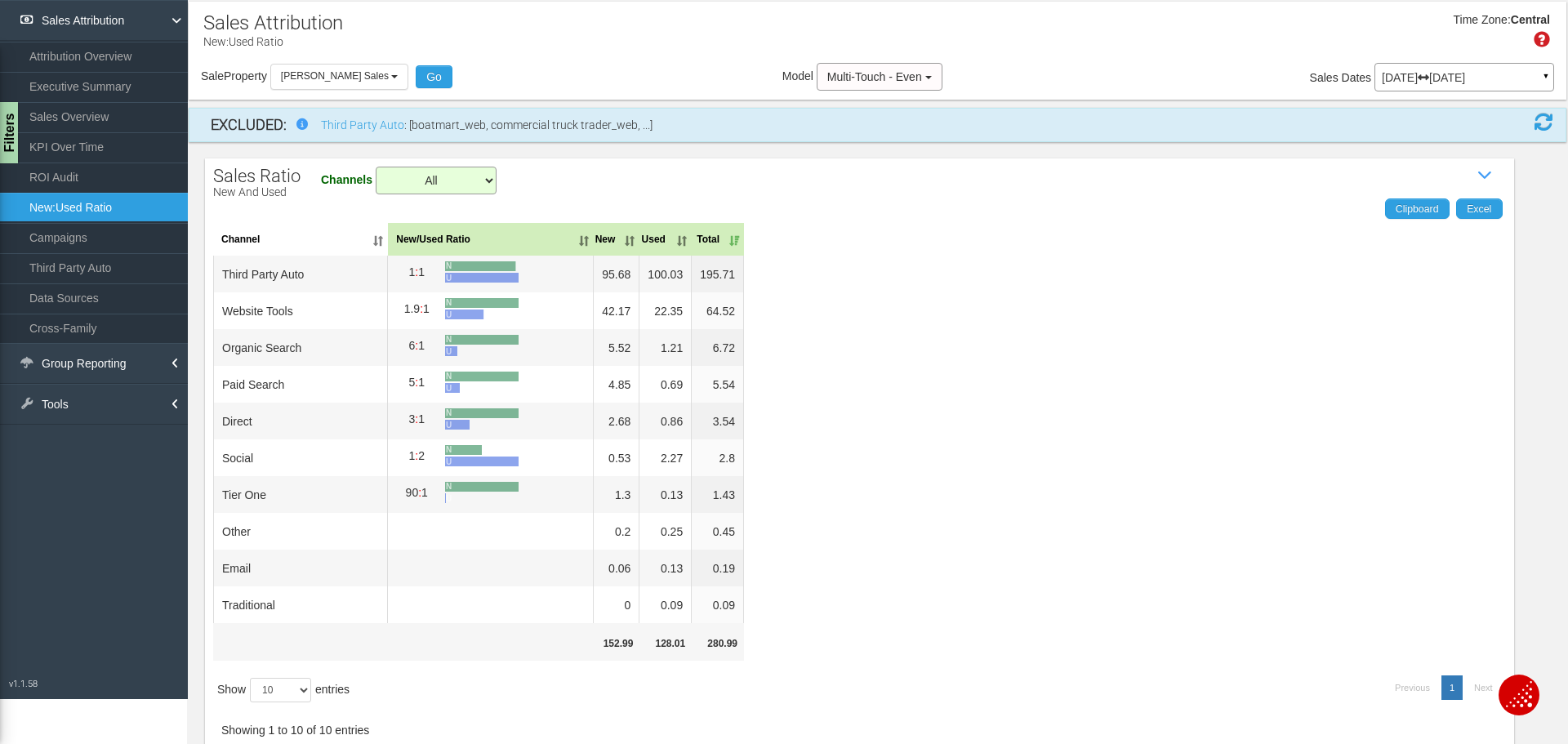
drag, startPoint x: 93, startPoint y: 165, endPoint x: 176, endPoint y: 199, distance: 89.7
click at [93, 166] on link "ROI Audit" at bounding box center [93, 177] width 188 height 30
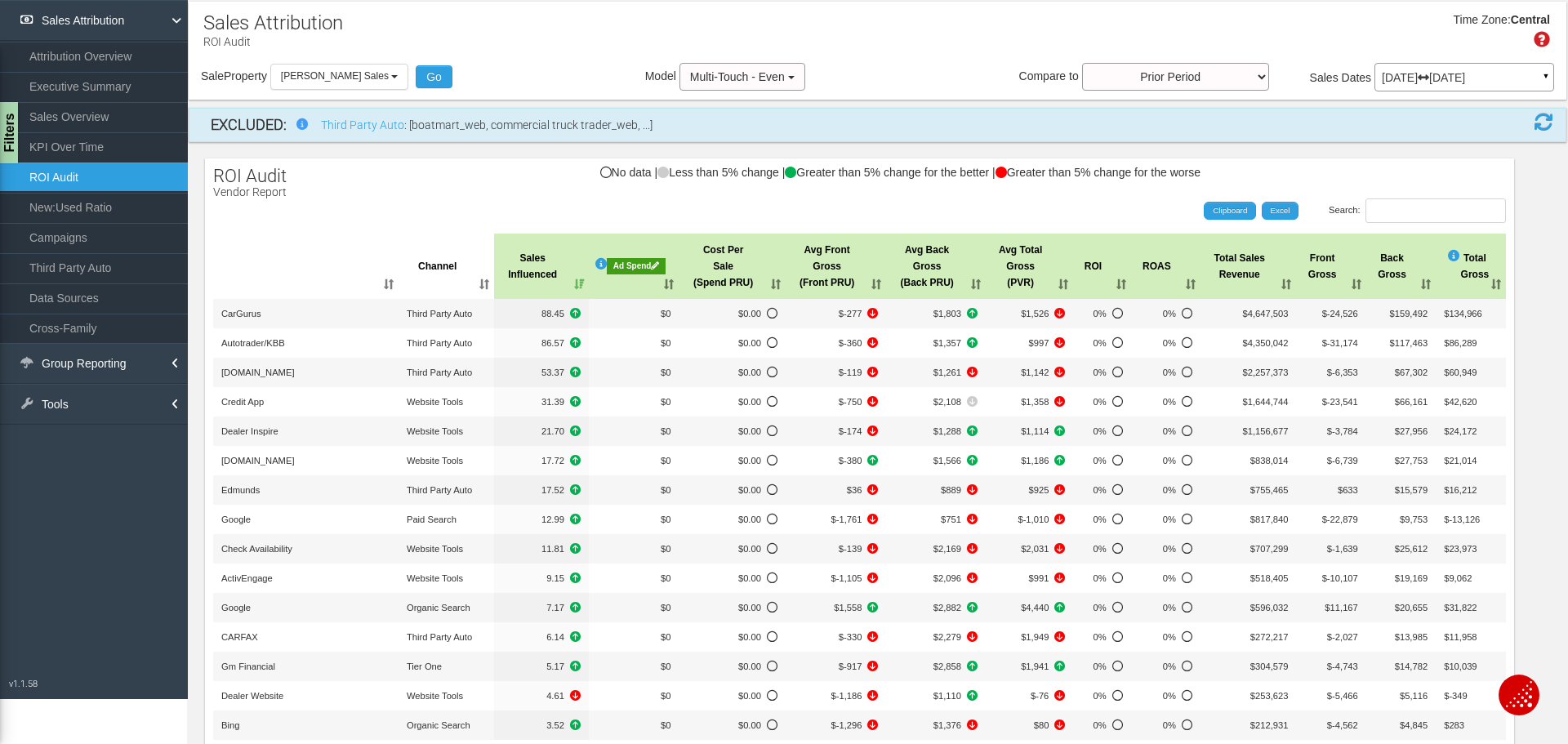
click at [120, 58] on link "Attribution Overview" at bounding box center [93, 56] width 188 height 30
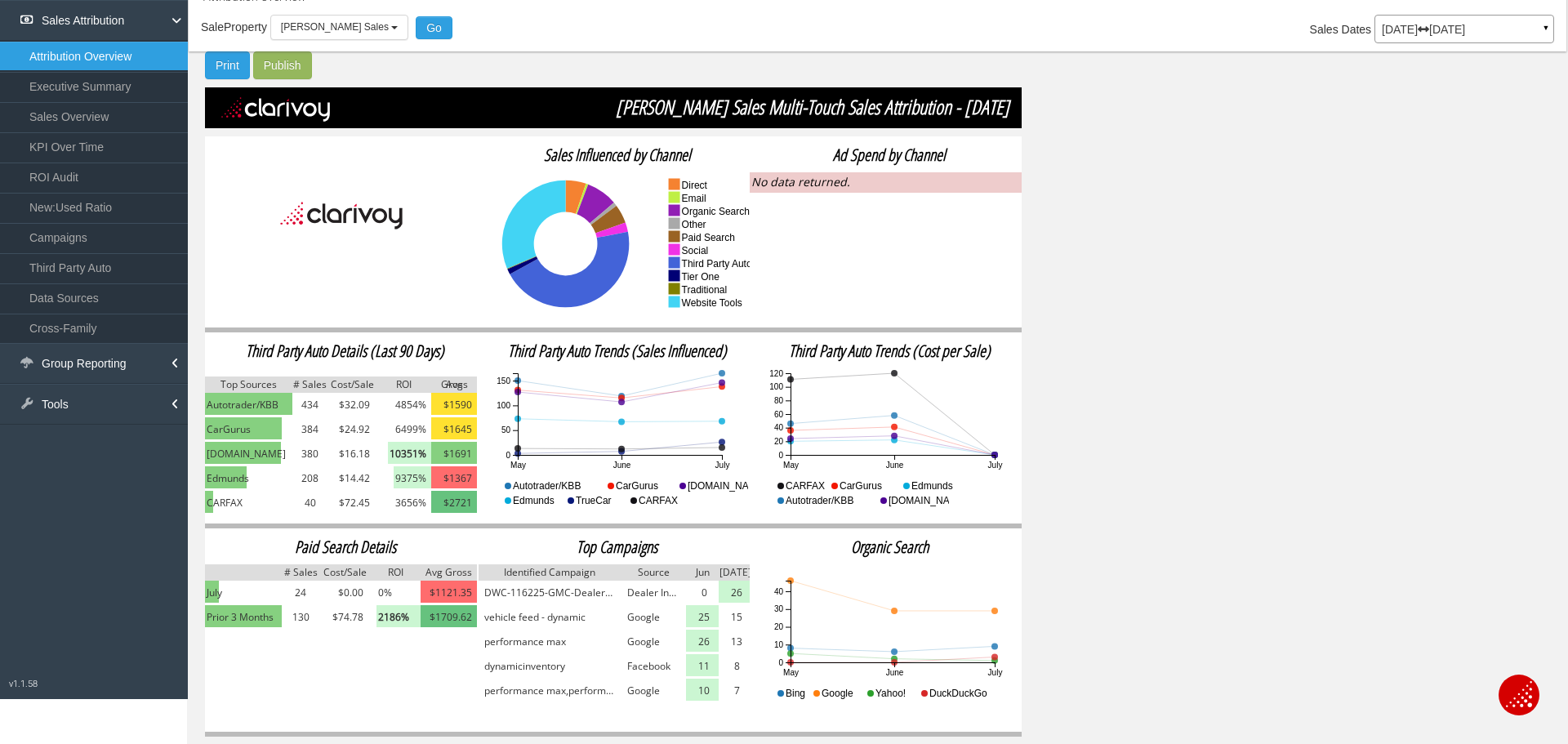
scroll to position [75, 0]
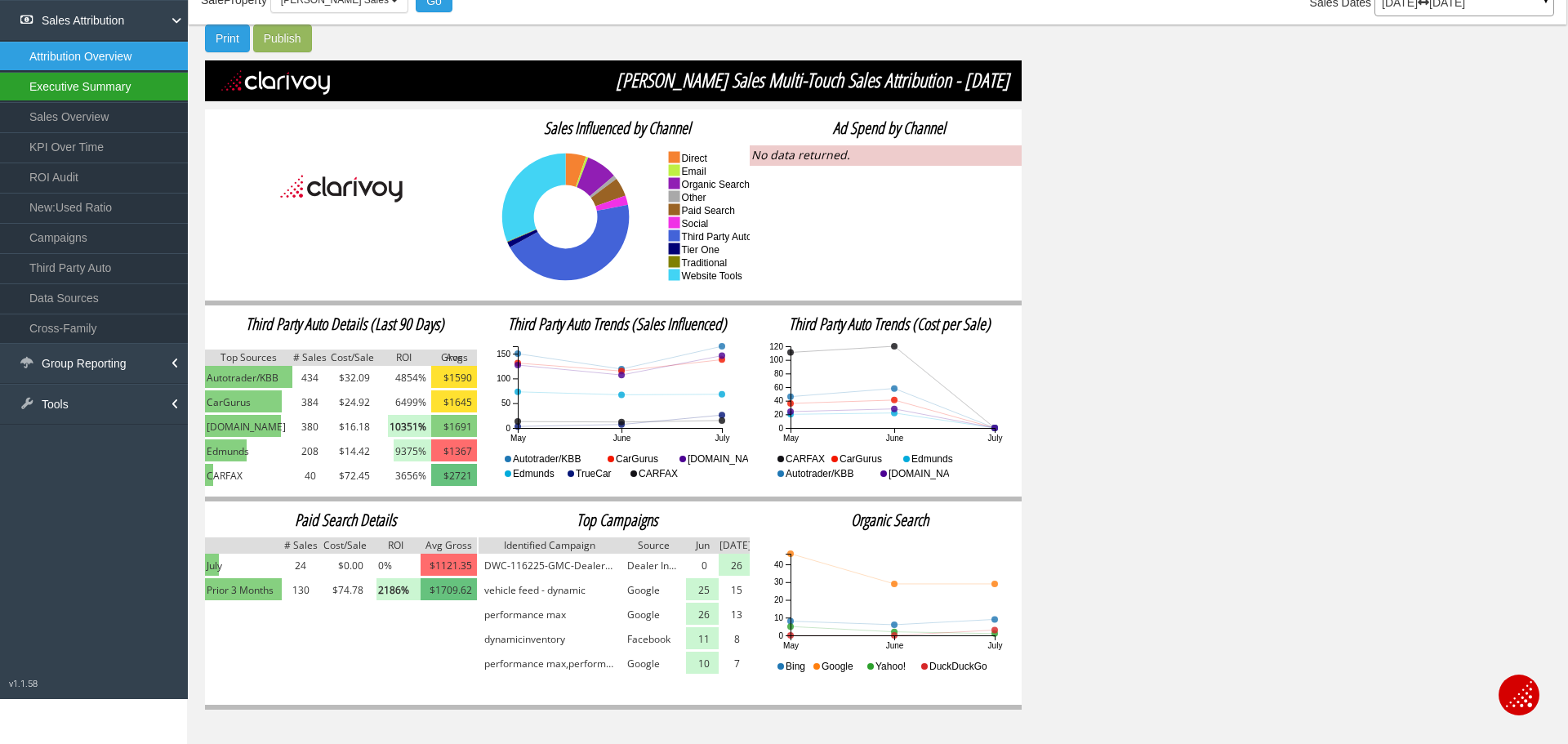
drag, startPoint x: 116, startPoint y: 93, endPoint x: 106, endPoint y: 91, distance: 10.2
click at [116, 93] on link "Executive Summary" at bounding box center [93, 87] width 188 height 30
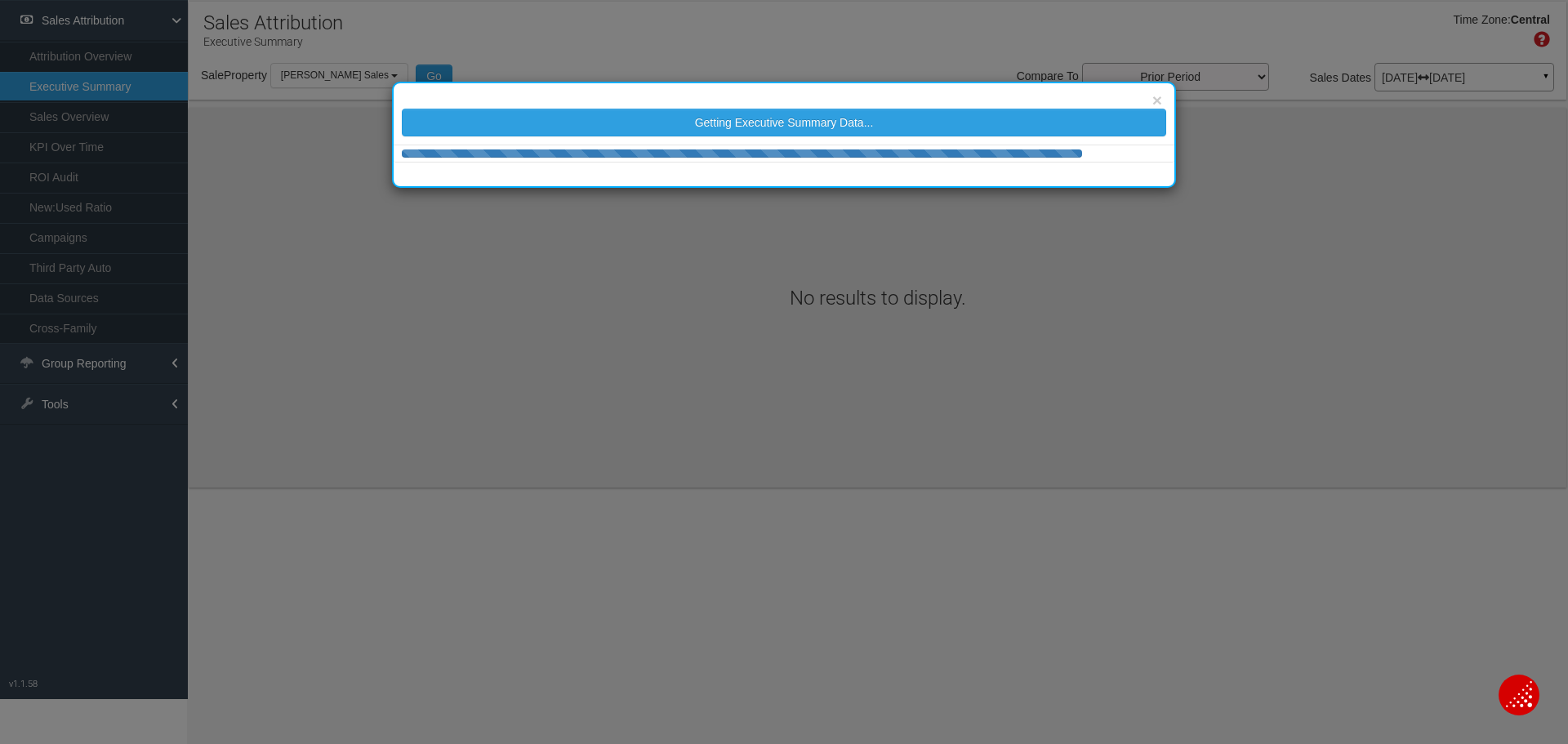
click at [146, 21] on div "× Getting Executive Summary Data..." at bounding box center [784, 372] width 1568 height 744
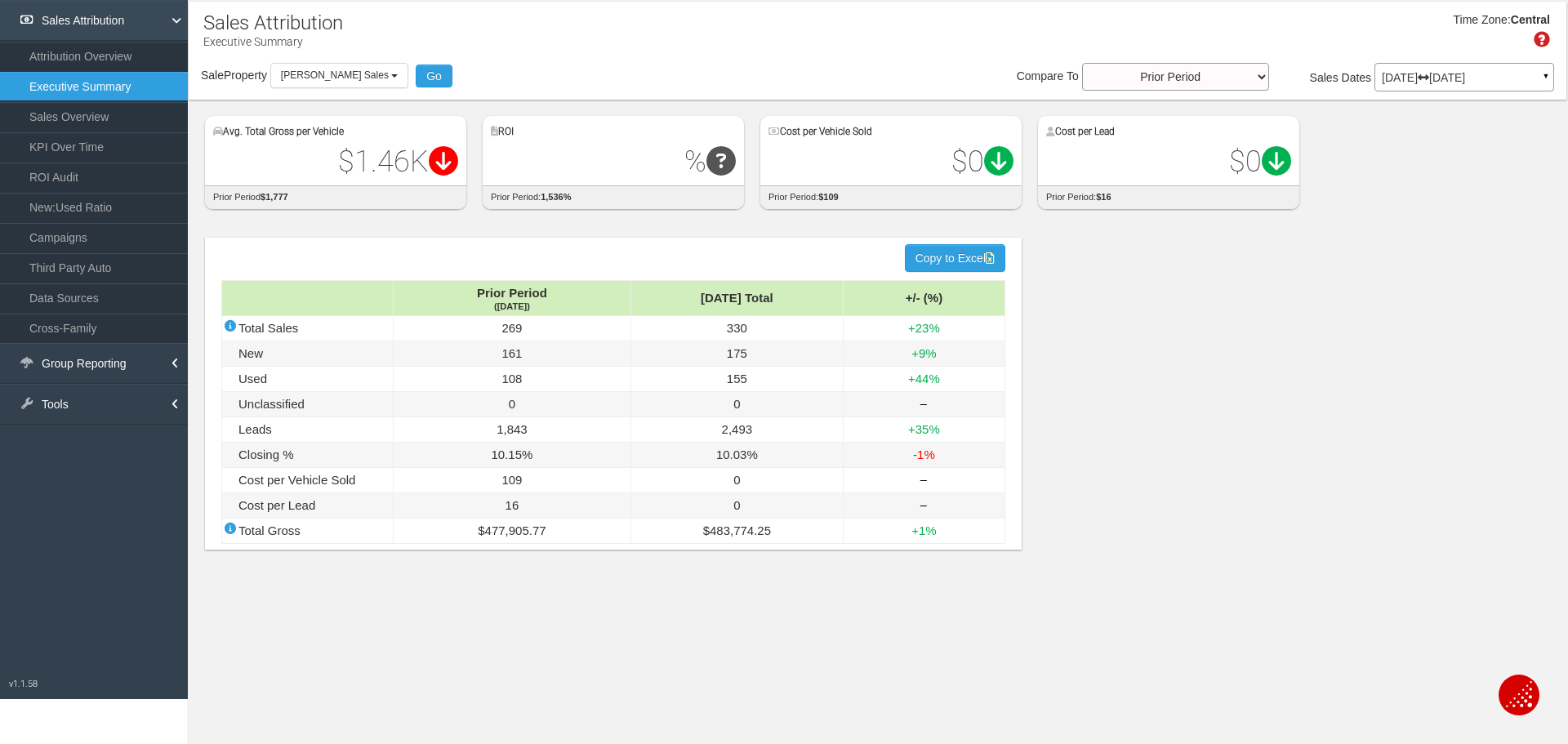
click at [158, 15] on link "Sales Attribution" at bounding box center [93, 20] width 188 height 40
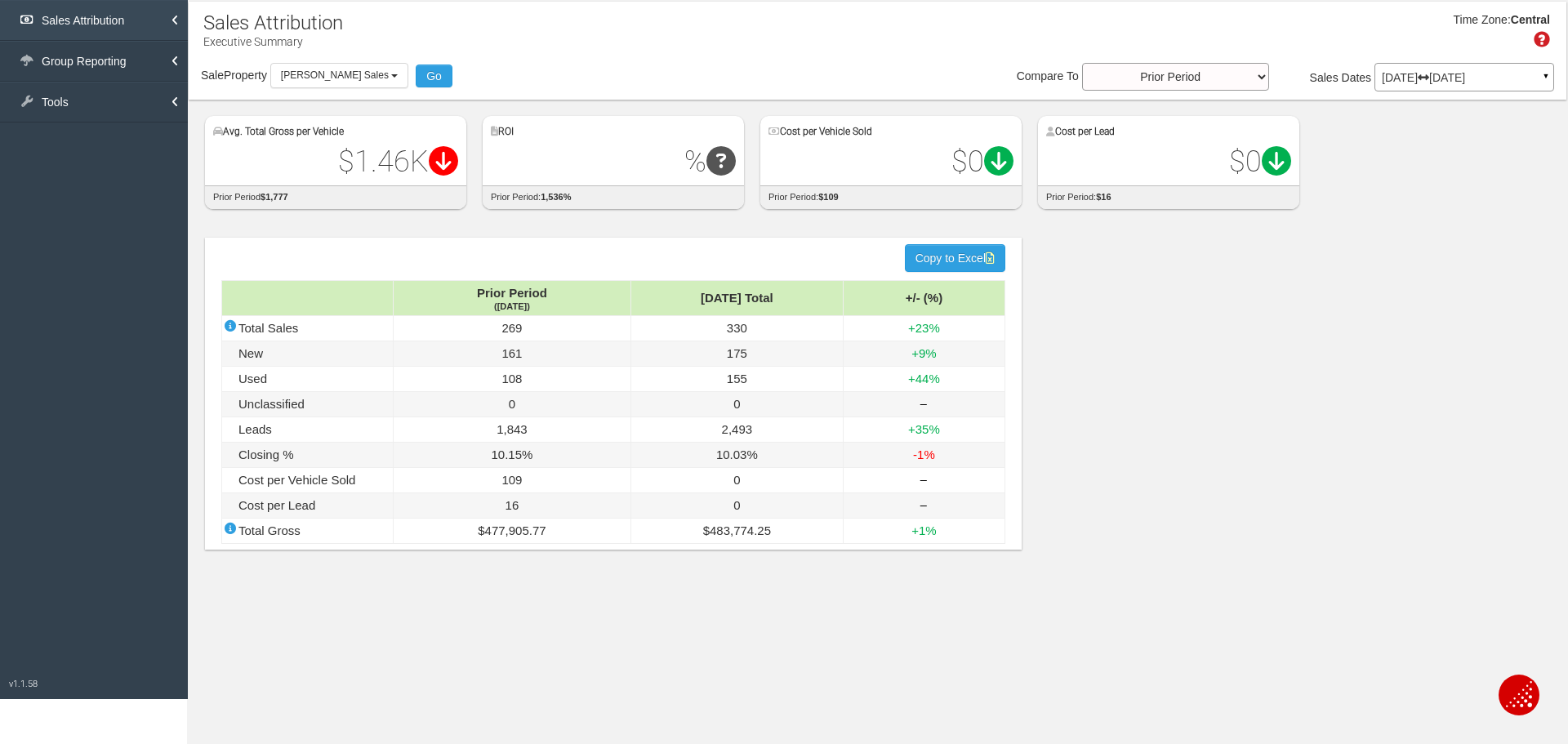
click at [156, 18] on link "Sales Attribution" at bounding box center [93, 20] width 188 height 40
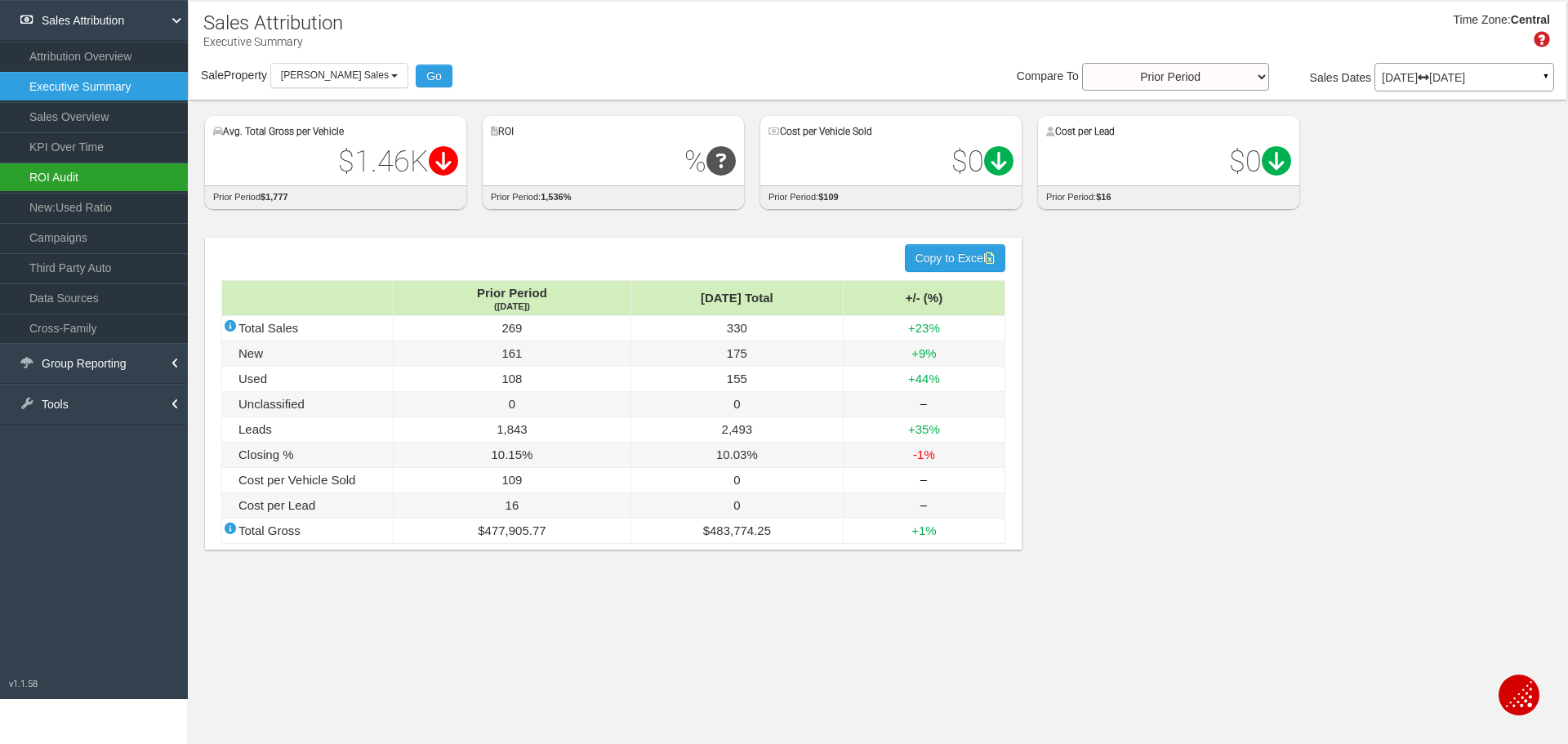
drag, startPoint x: 108, startPoint y: 123, endPoint x: 157, endPoint y: 163, distance: 63.3
click at [157, 163] on ul "Attribution Overview Executive Summary Sales Overview KPI Over Time ROI Audit N…" at bounding box center [93, 191] width 188 height 302
click at [112, 401] on link "Tools" at bounding box center [93, 404] width 188 height 40
click at [111, 366] on link "Group Reporting" at bounding box center [93, 363] width 188 height 40
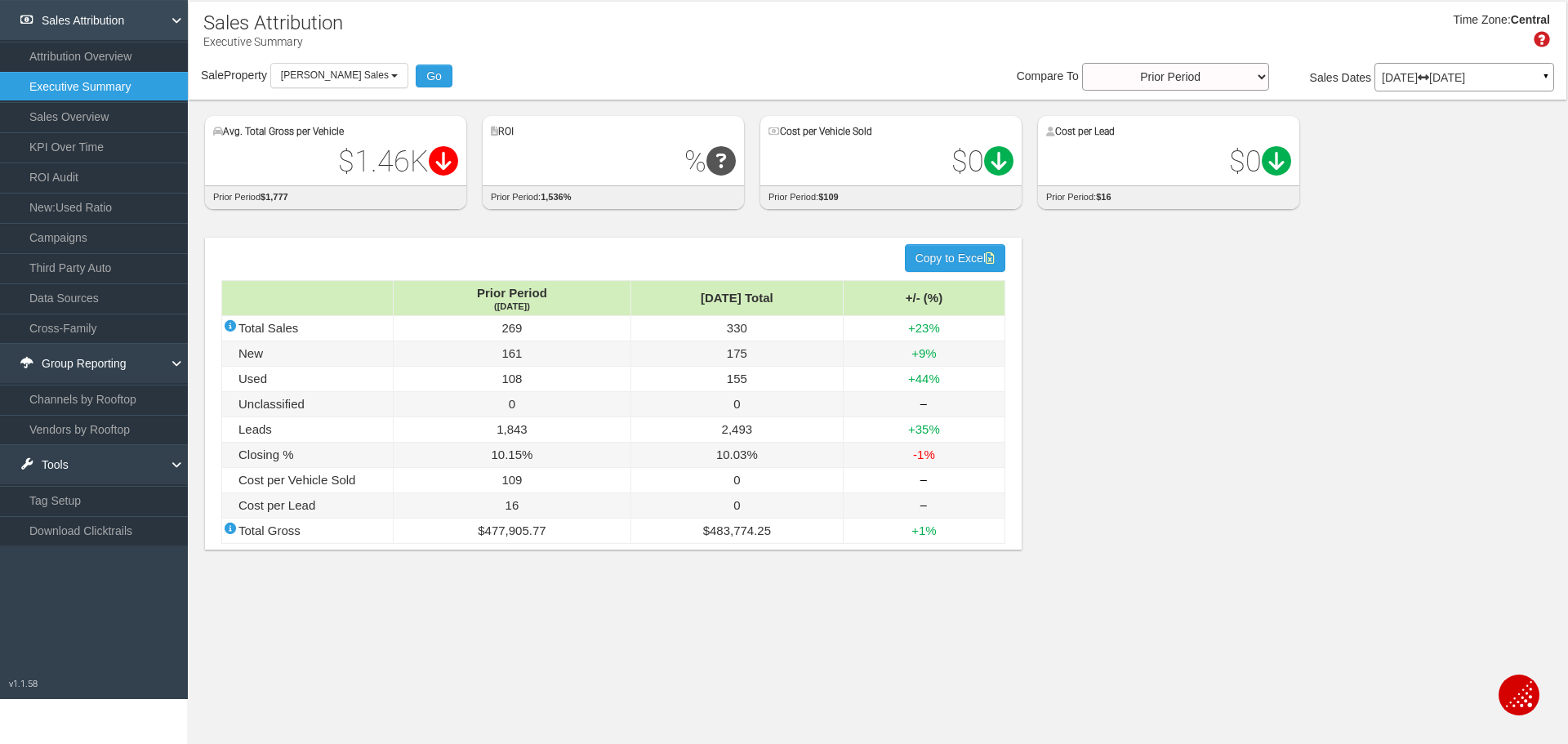
click at [109, 15] on link "Sales Attribution" at bounding box center [93, 20] width 188 height 40
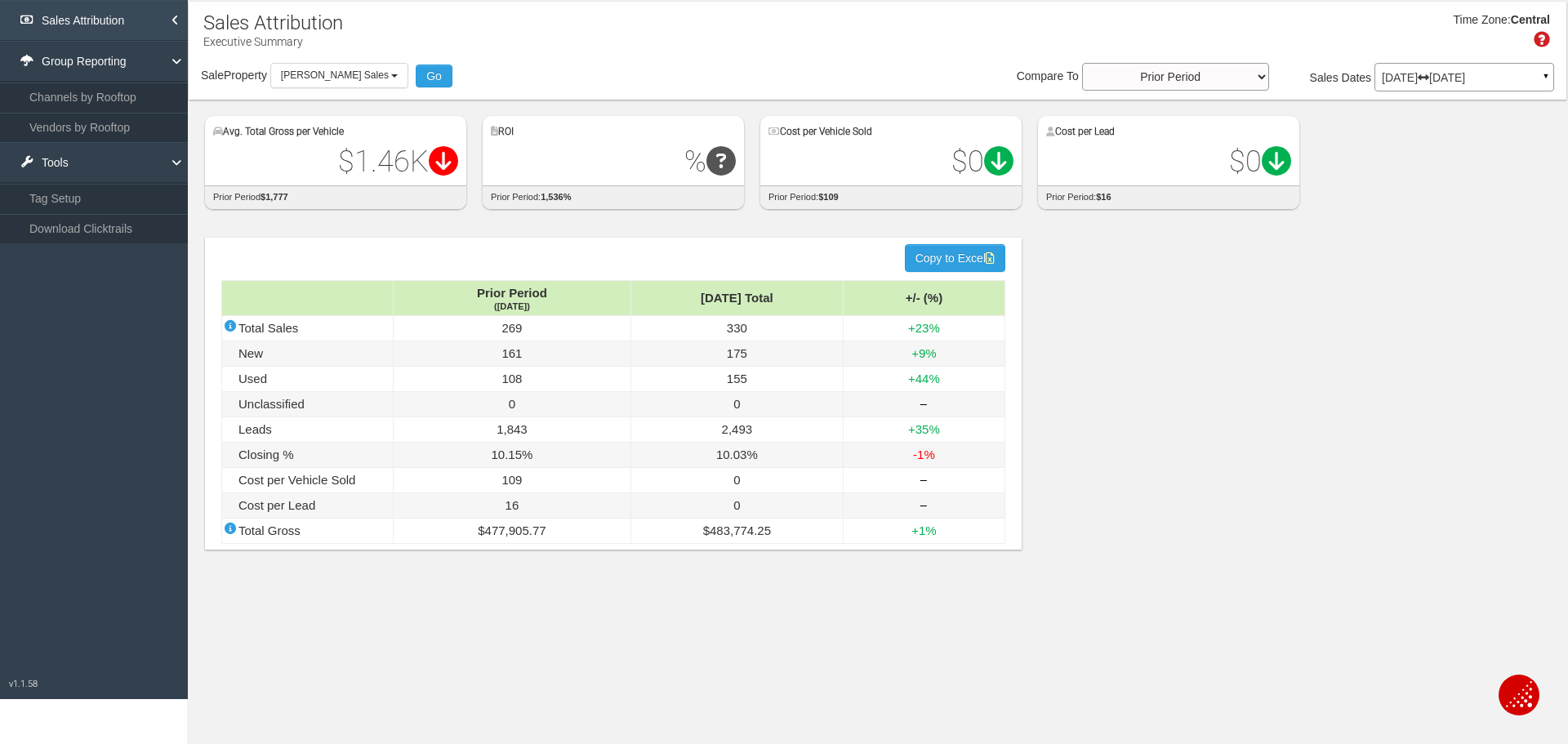
click at [109, 15] on link "Sales Attribution" at bounding box center [93, 20] width 188 height 40
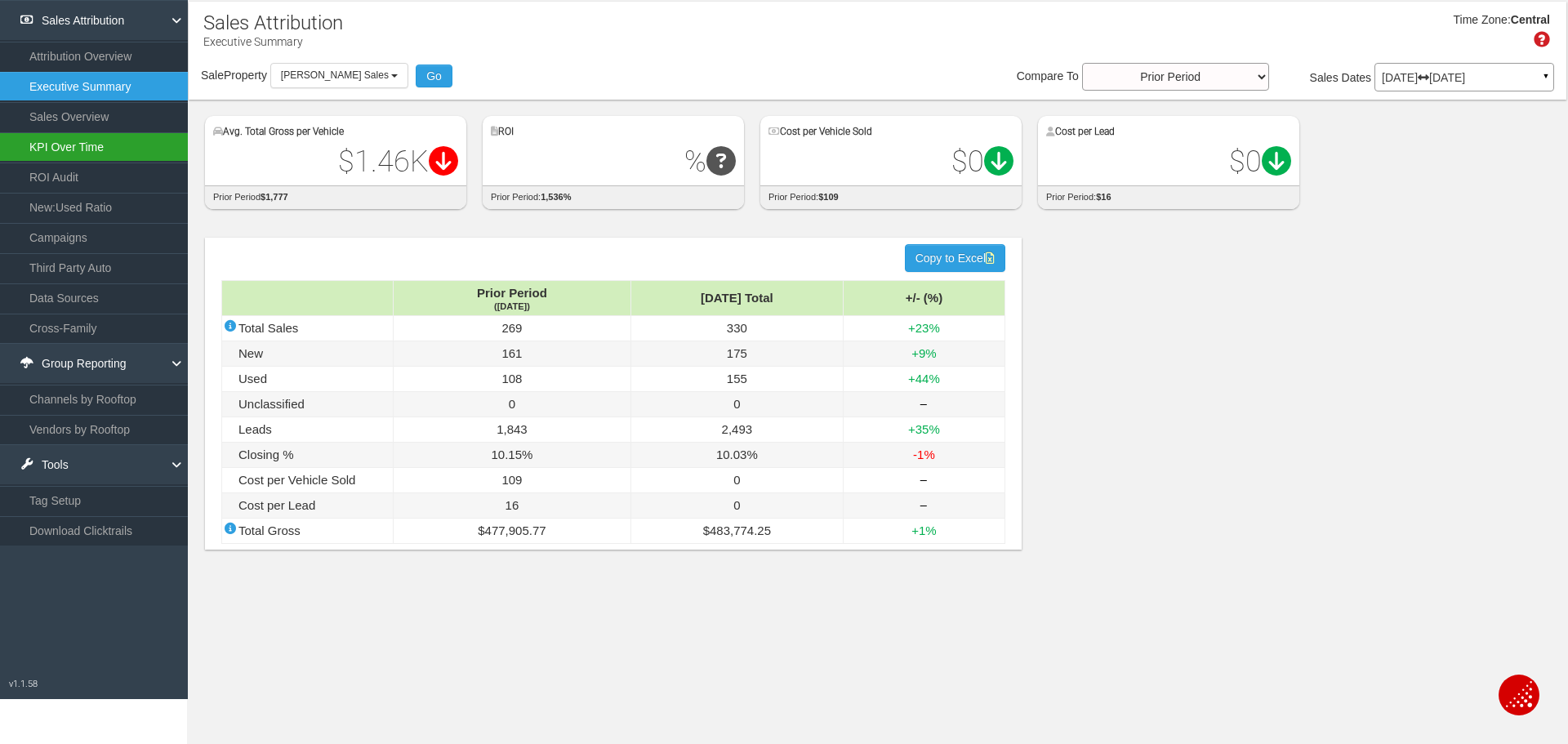
click at [96, 151] on link "KPI Over Time" at bounding box center [93, 146] width 188 height 30
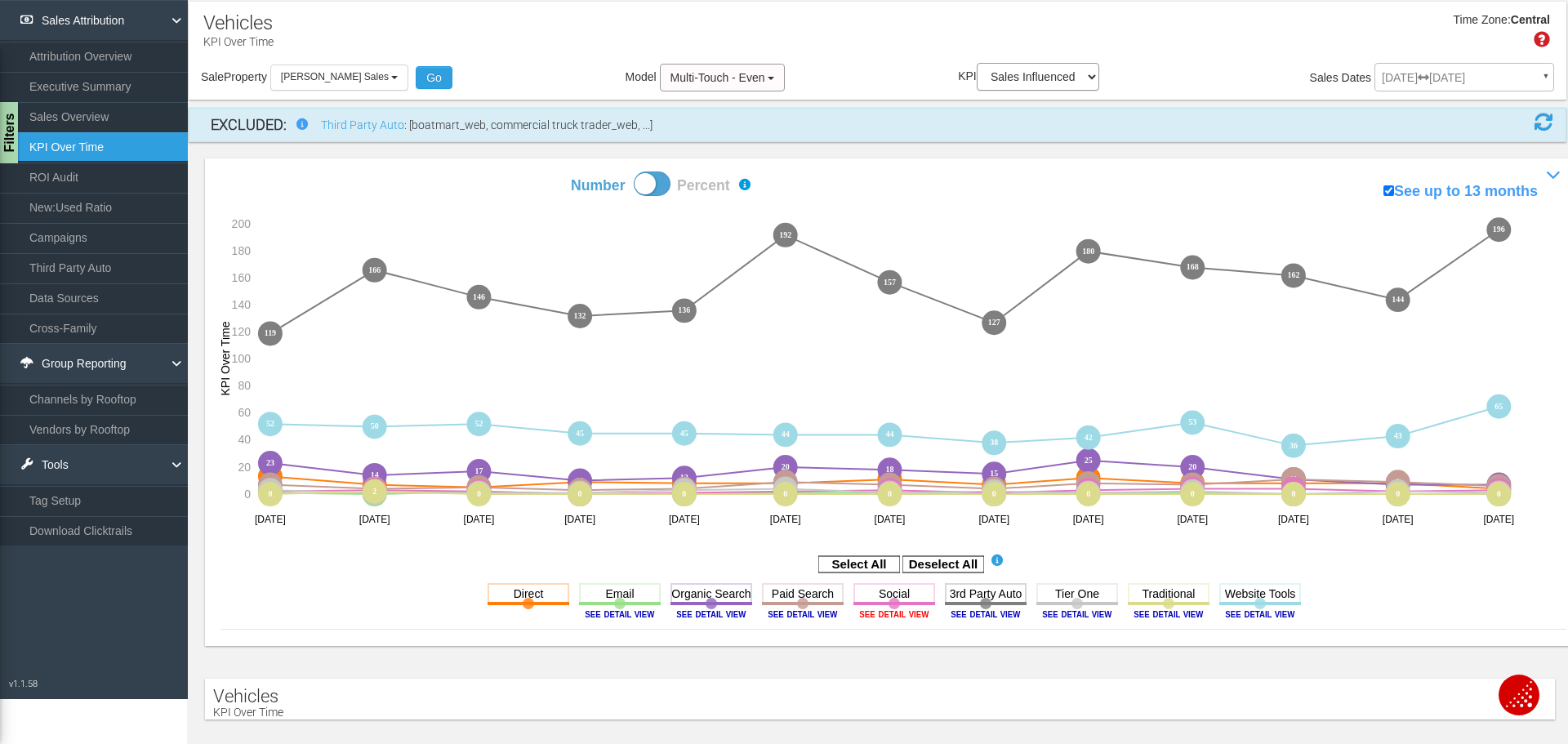
click at [879, 612] on image at bounding box center [894, 614] width 73 height 10
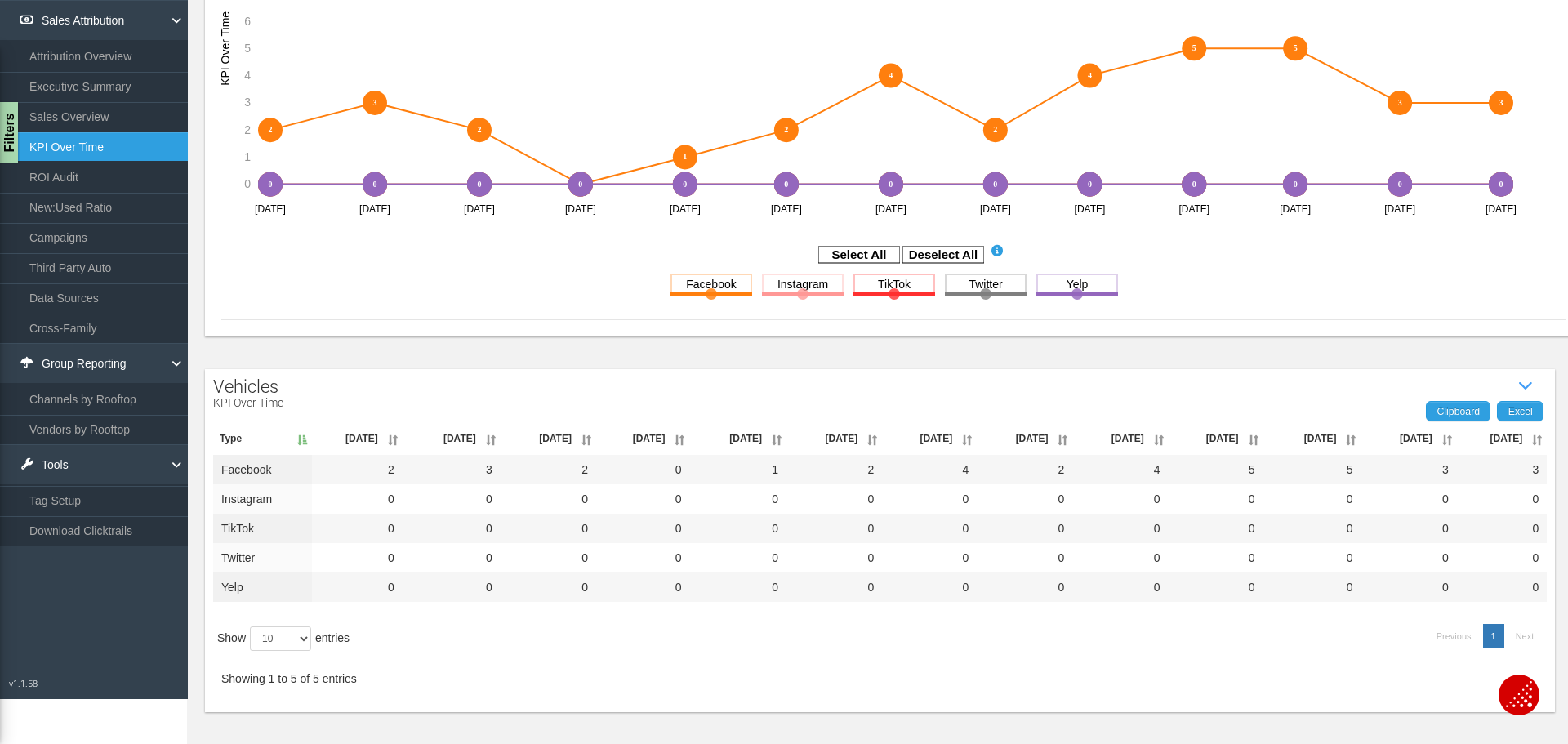
scroll to position [333, 0]
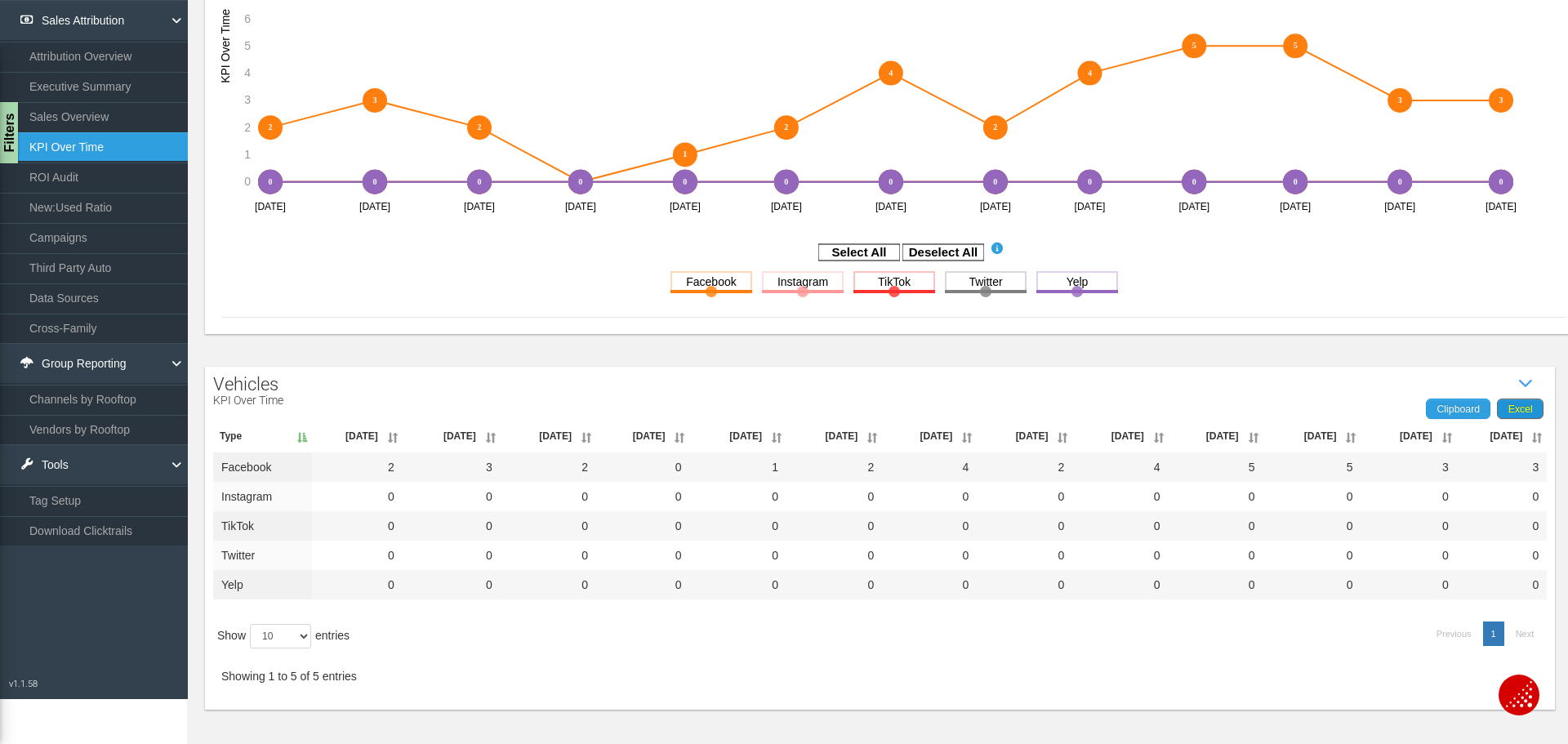
click at [1515, 399] on div "Vehicles KPI Over Time Show / Hide Data Table Clipboard Excel Type [DATE] Aug '…" at bounding box center [880, 538] width 1349 height 344
click at [1515, 405] on span "Excel" at bounding box center [1520, 410] width 24 height 12
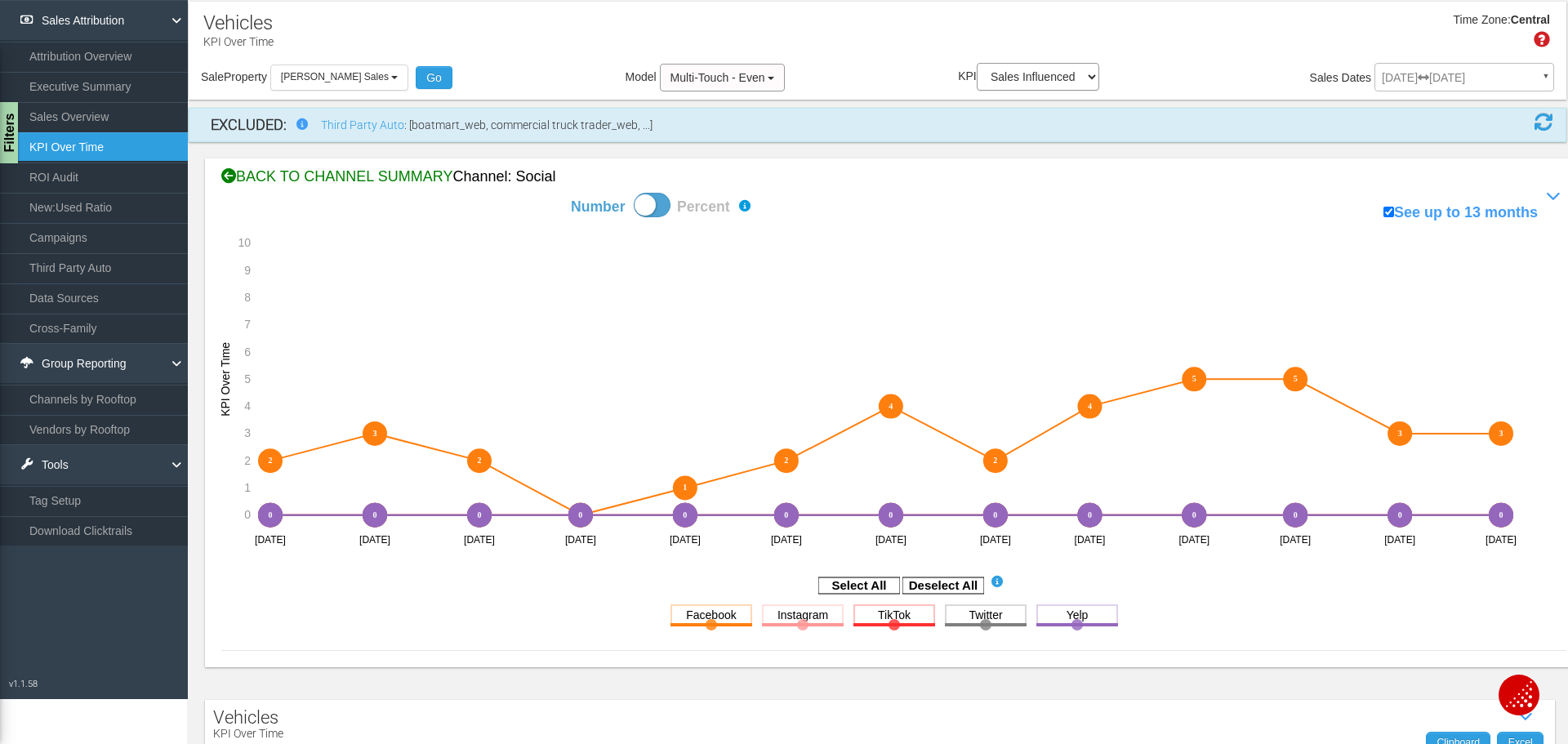
click at [266, 180] on div "BACK TO CHANNEL SUMMARY Channel: social" at bounding box center [893, 177] width 1344 height 21
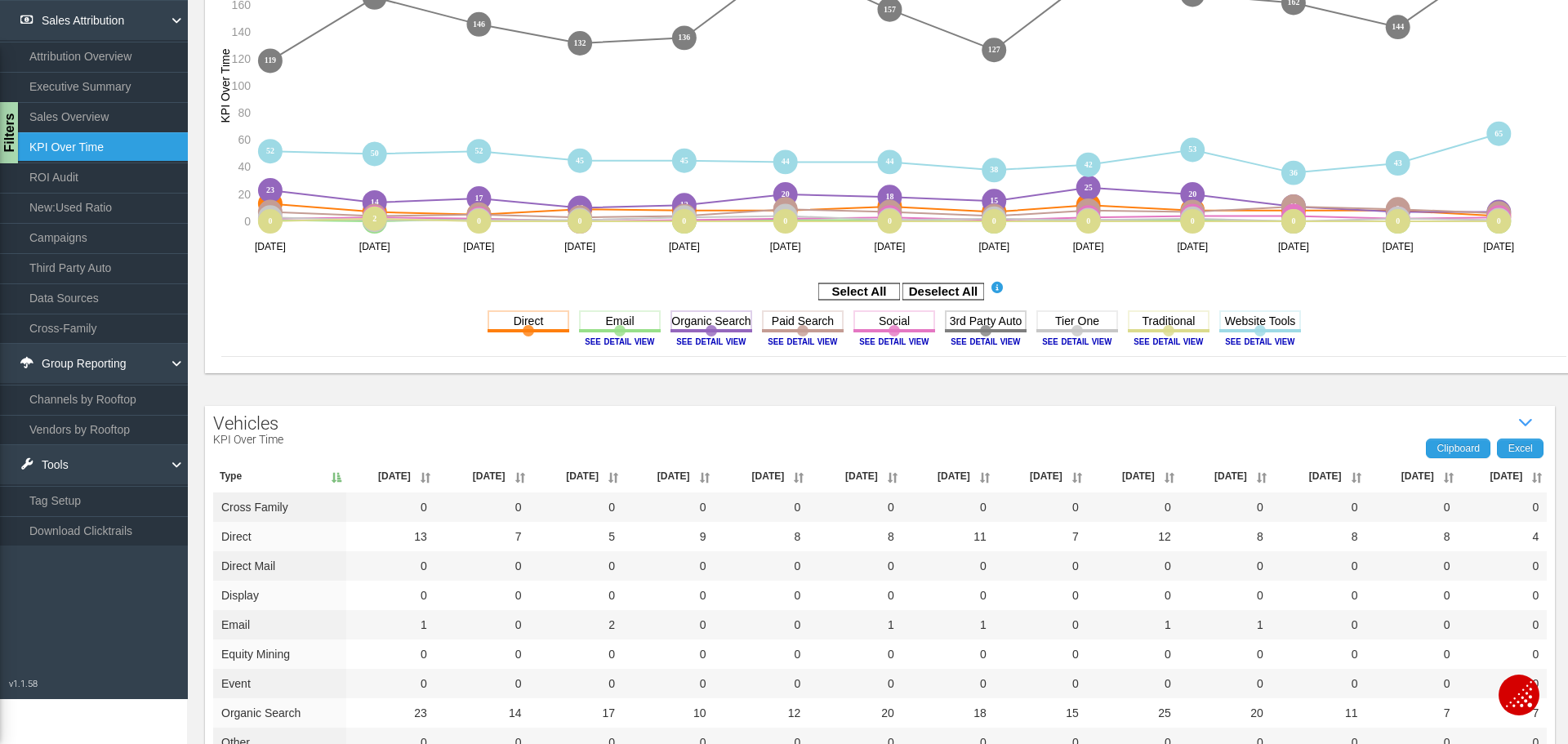
scroll to position [460, 0]
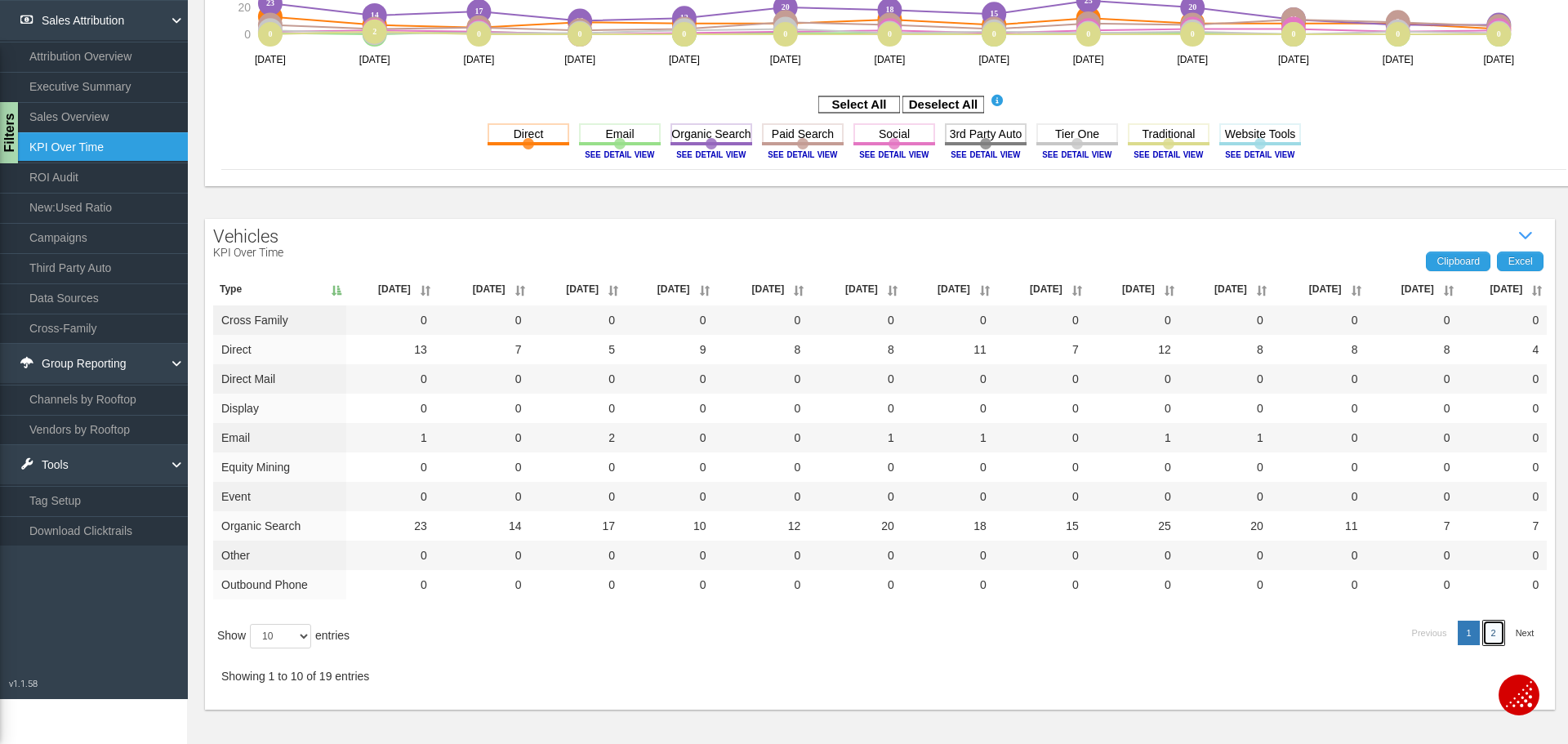
click at [1483, 634] on link "2" at bounding box center [1494, 632] width 21 height 24
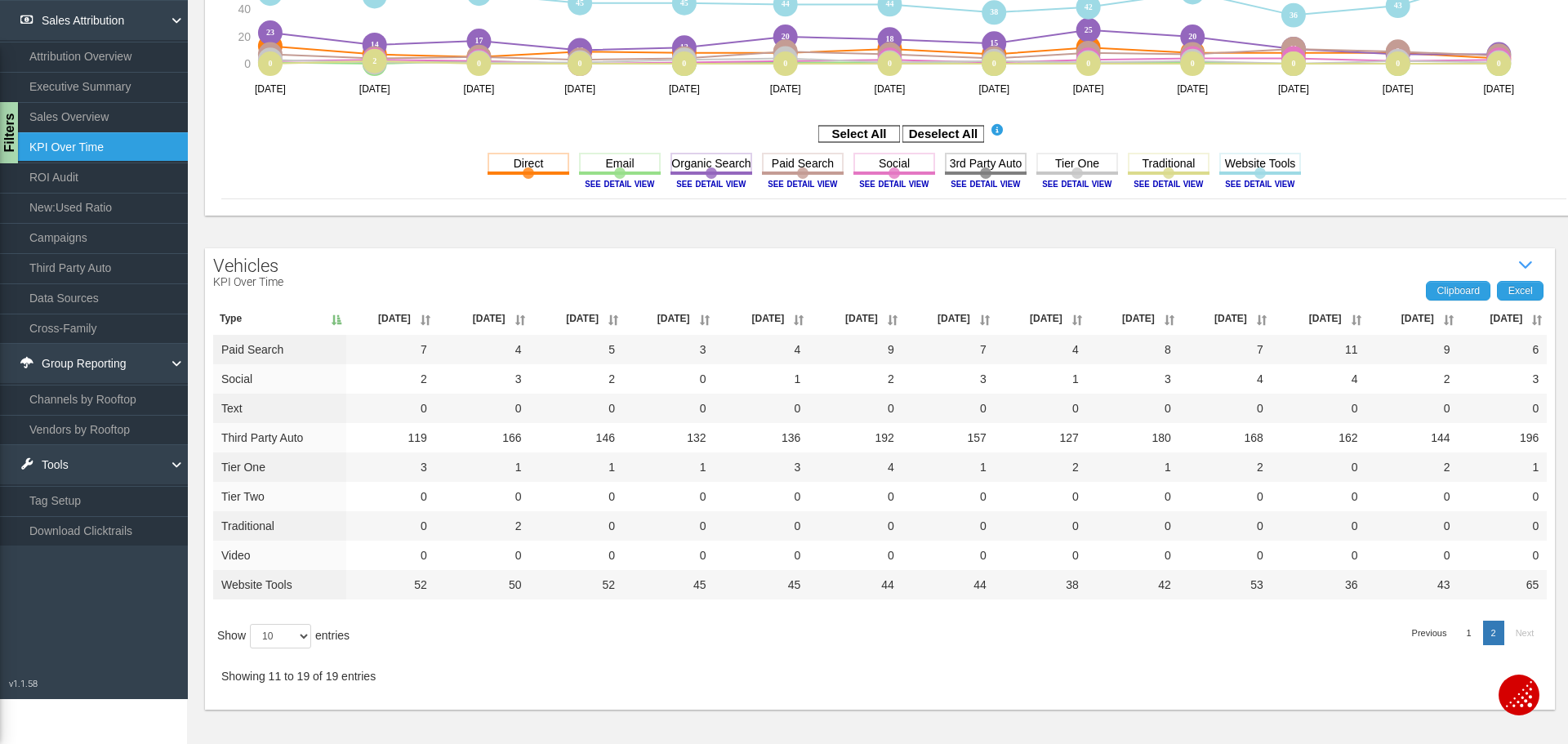
scroll to position [430, 0]
click at [1526, 295] on link "Excel" at bounding box center [1520, 290] width 46 height 19
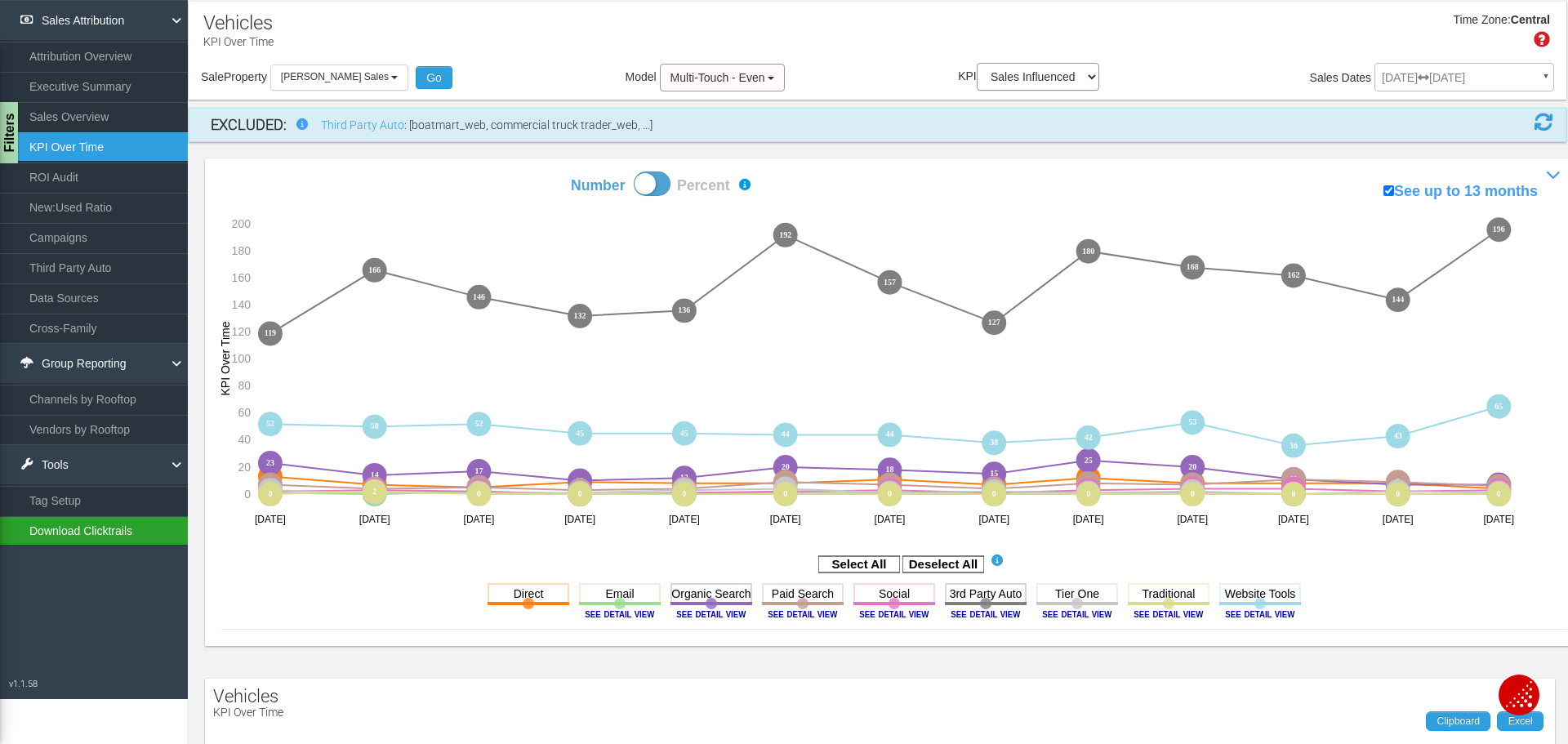
click at [77, 542] on link "Download Clicktrails" at bounding box center [93, 530] width 188 height 30
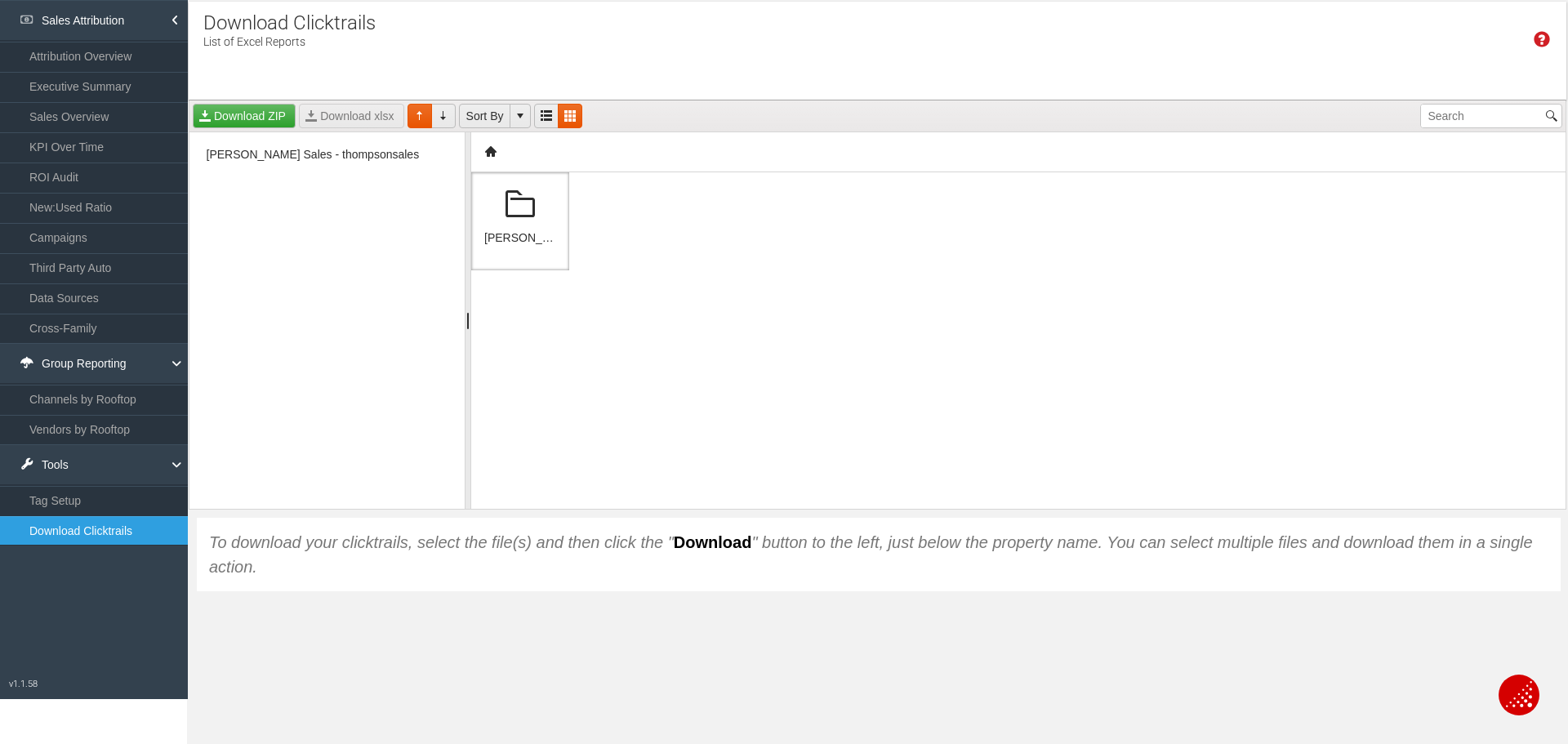
click at [514, 225] on span at bounding box center [519, 204] width 40 height 40
click at [305, 177] on span "[PERSON_NAME] Sales" at bounding box center [282, 173] width 134 height 18
drag, startPoint x: 558, startPoint y: 216, endPoint x: 518, endPoint y: 217, distance: 40.0
click at [559, 217] on div "2025" at bounding box center [520, 222] width 98 height 98
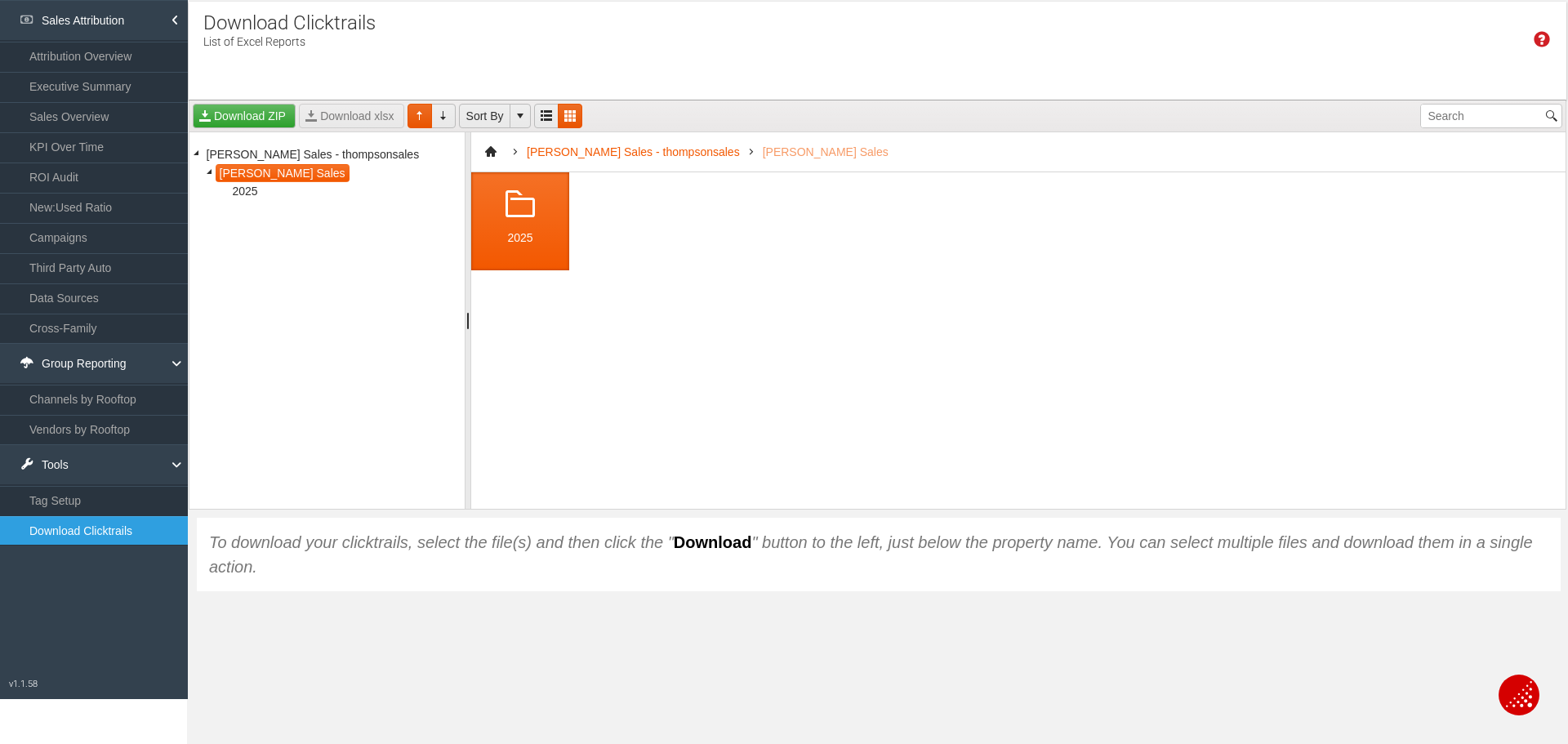
click at [516, 217] on span at bounding box center [519, 204] width 40 height 40
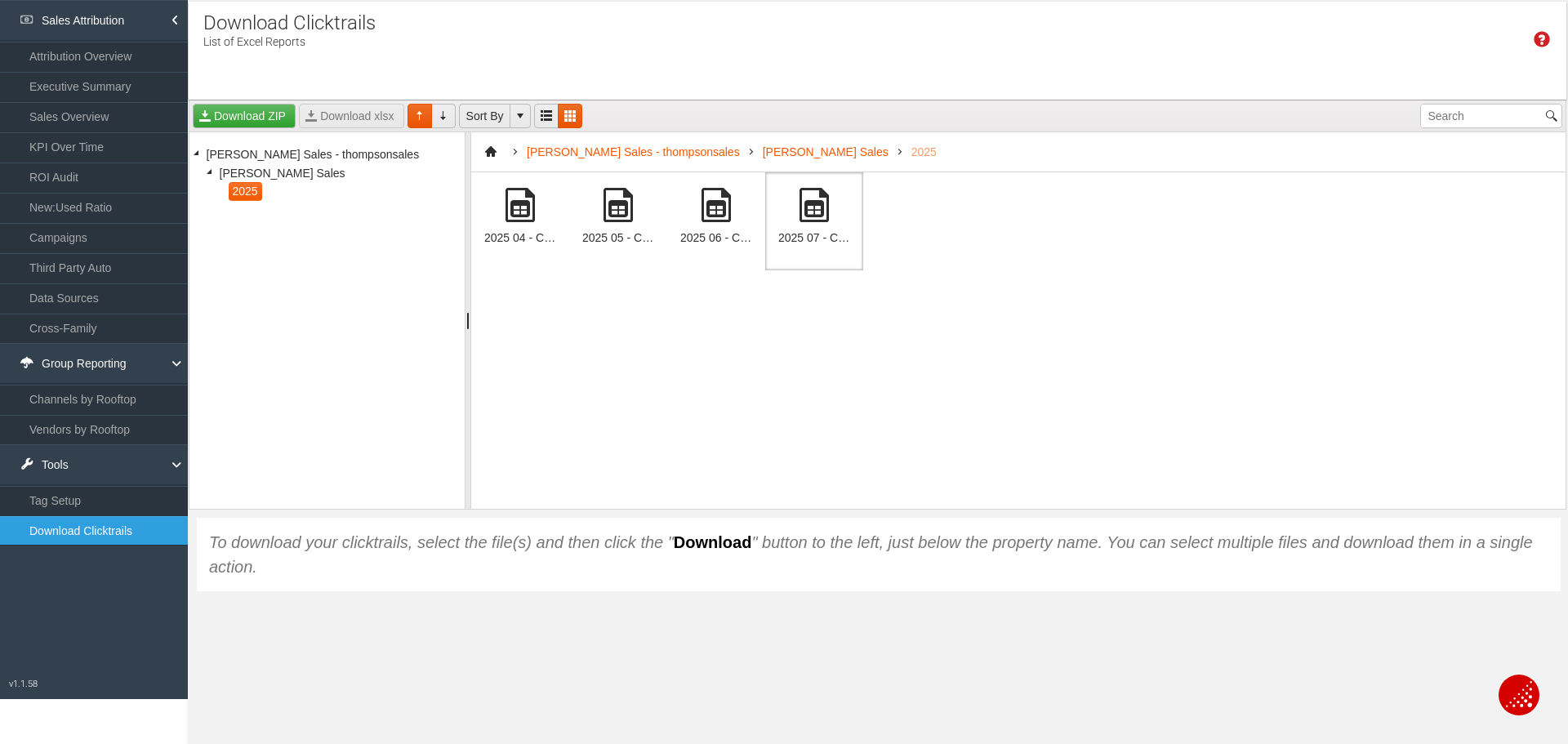
click at [793, 226] on div "2025 07 - Clarivoy Clicktrails - [PERSON_NAME] Sales (51975)[1917].xlsx" at bounding box center [814, 222] width 98 height 98
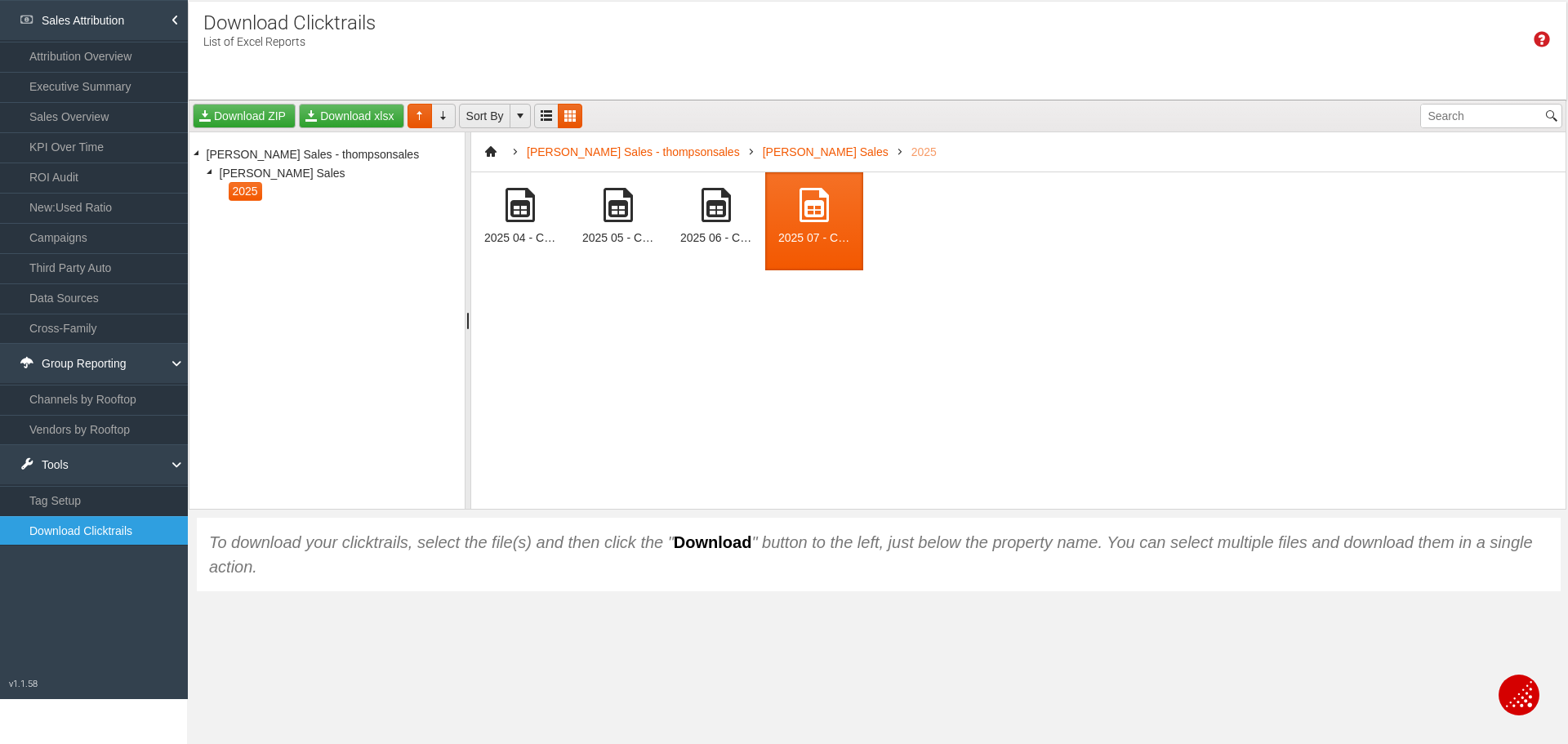
click at [831, 235] on div "2025 07 - Clarivoy Clicktrails - [PERSON_NAME] Sales (51975)[1917].xlsx" at bounding box center [813, 238] width 72 height 13
click at [821, 213] on span at bounding box center [813, 204] width 40 height 40
click at [821, 211] on span at bounding box center [813, 204] width 40 height 40
click at [370, 120] on link "Download xlsx" at bounding box center [351, 116] width 104 height 24
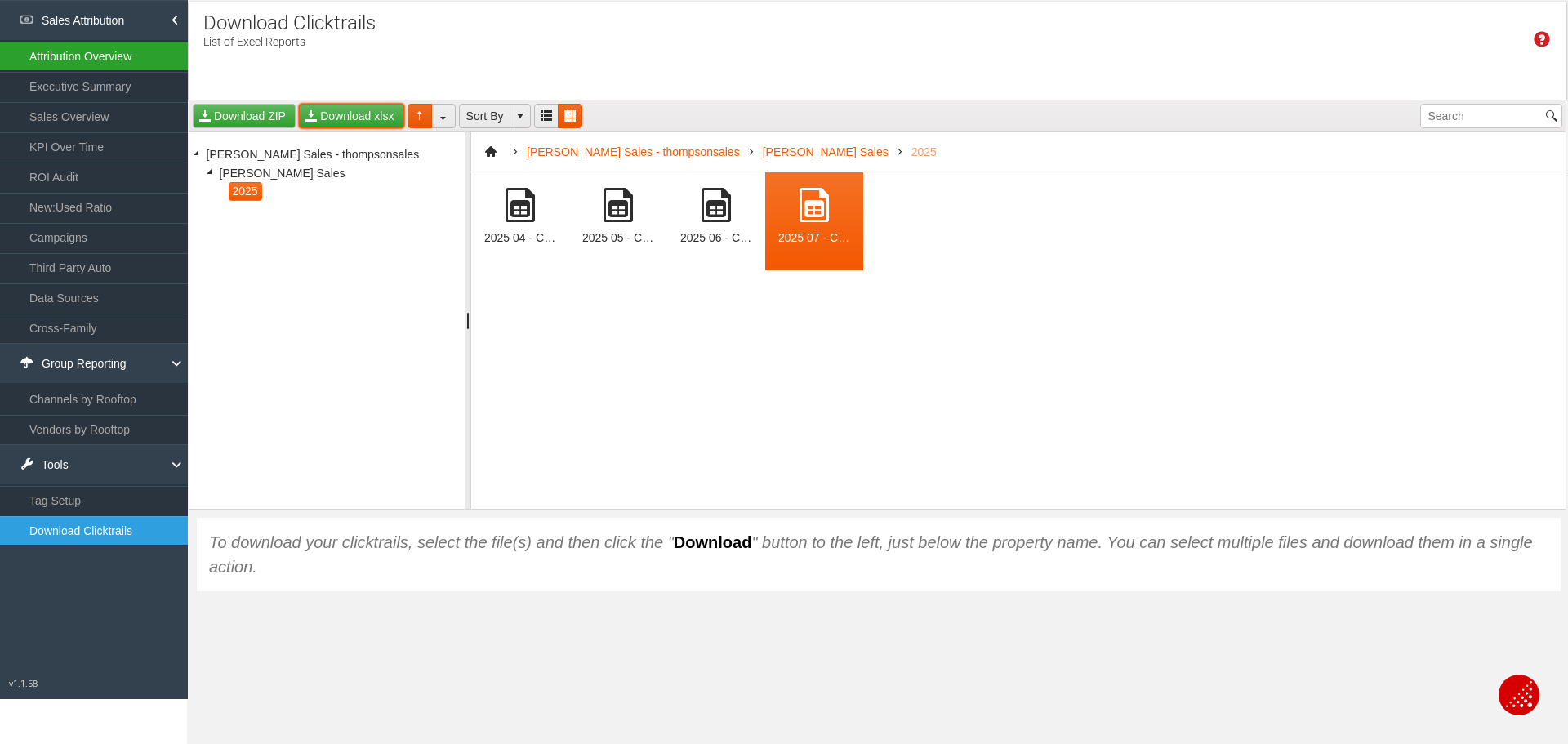
click at [83, 55] on link "Attribution Overview" at bounding box center [93, 56] width 188 height 30
